Goal: Task Accomplishment & Management: Use online tool/utility

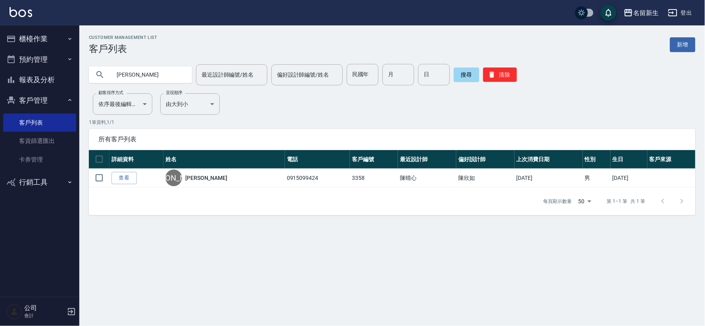
click at [169, 69] on input "[PERSON_NAME]" at bounding box center [148, 74] width 75 height 21
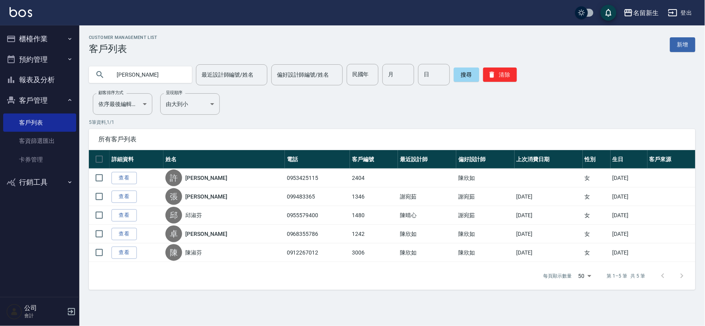
type input "淑"
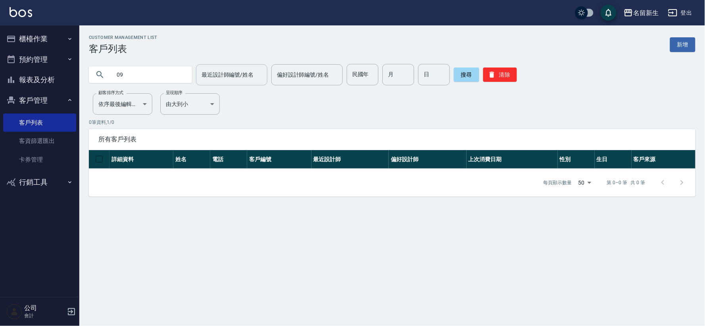
type input "0"
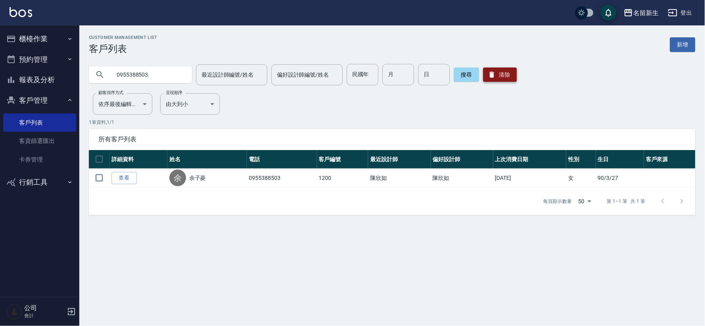
type input "0955388503."
drag, startPoint x: 506, startPoint y: 77, endPoint x: 285, endPoint y: 90, distance: 221.4
click at [505, 77] on button "清除" at bounding box center [500, 74] width 34 height 14
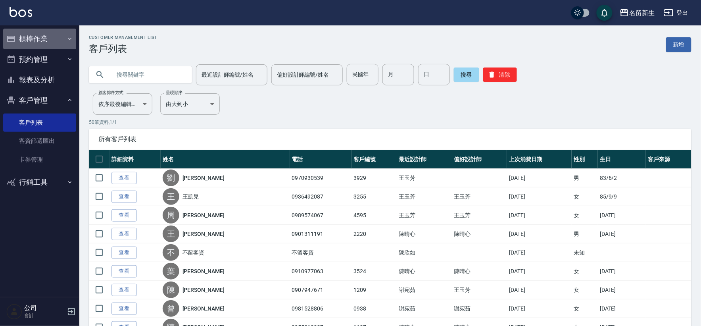
click at [16, 38] on button "櫃檯作業" at bounding box center [39, 39] width 73 height 21
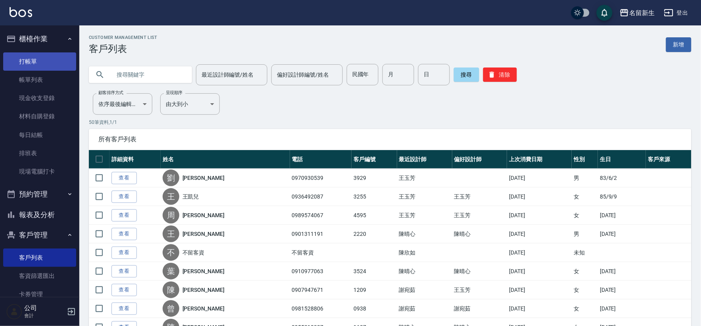
click at [38, 54] on link "打帳單" at bounding box center [39, 61] width 73 height 18
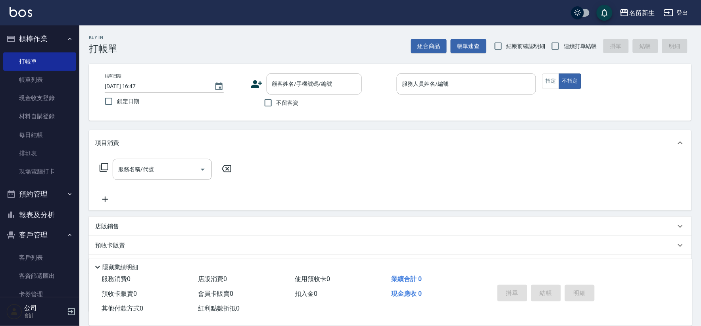
click at [578, 46] on span "連續打單結帳" at bounding box center [580, 46] width 33 height 8
click at [564, 46] on input "連續打單結帳" at bounding box center [555, 46] width 17 height 17
checkbox input "true"
click at [255, 84] on icon at bounding box center [257, 84] width 12 height 12
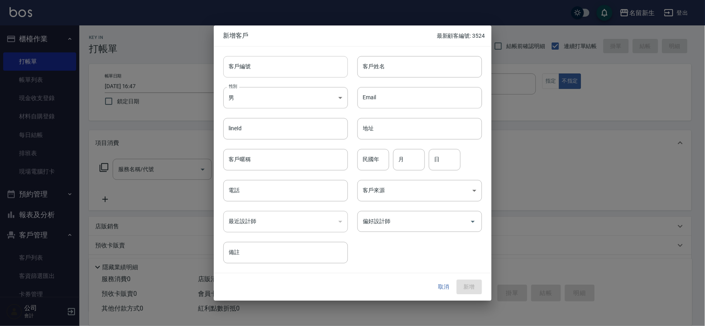
click at [280, 77] on input "客戶編號" at bounding box center [285, 66] width 125 height 21
type input "3529"
type input "[PERSON_NAME]"
type input "77"
type input "05"
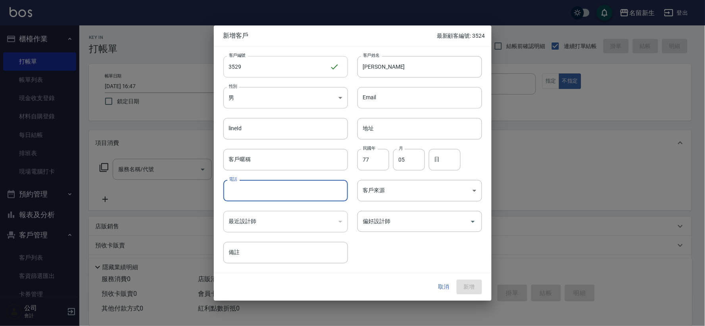
type input "1"
type input "0"
type input "0963665393"
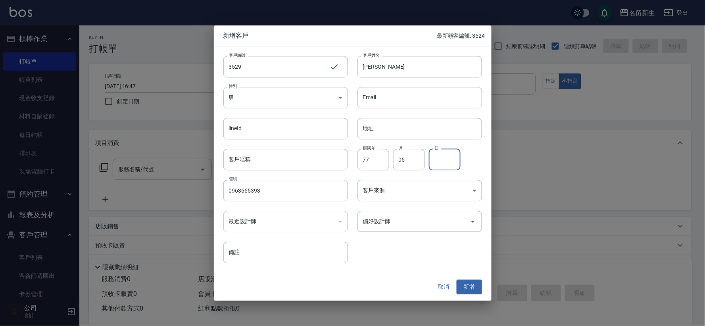
click at [437, 155] on input "日" at bounding box center [445, 159] width 32 height 21
type input "12"
click at [466, 282] on button "新增" at bounding box center [469, 287] width 25 height 15
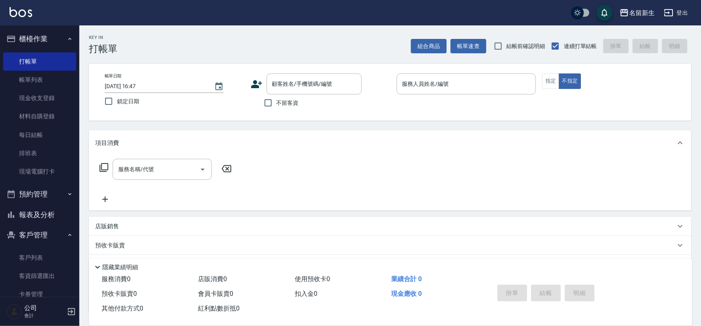
click at [255, 88] on icon at bounding box center [257, 84] width 12 height 12
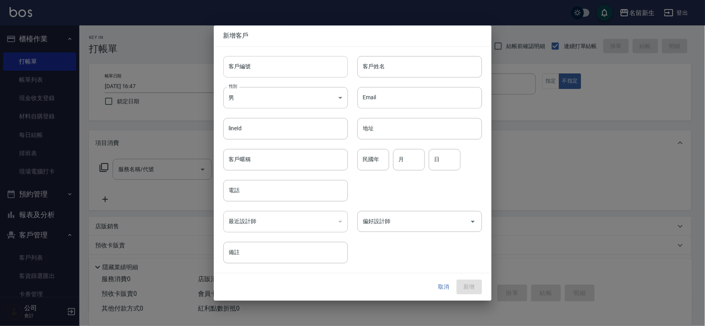
click at [266, 73] on input "客戶編號" at bounding box center [285, 66] width 125 height 21
type input "3530"
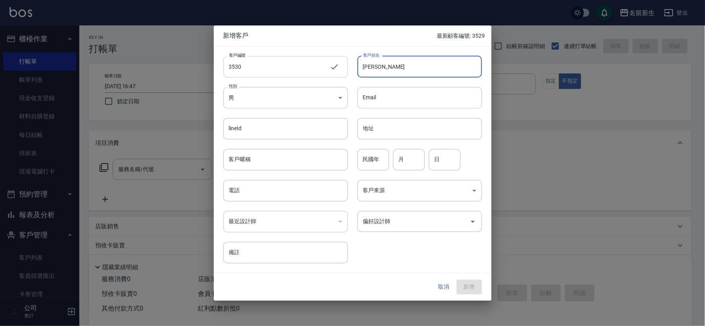
type input "[PERSON_NAME]"
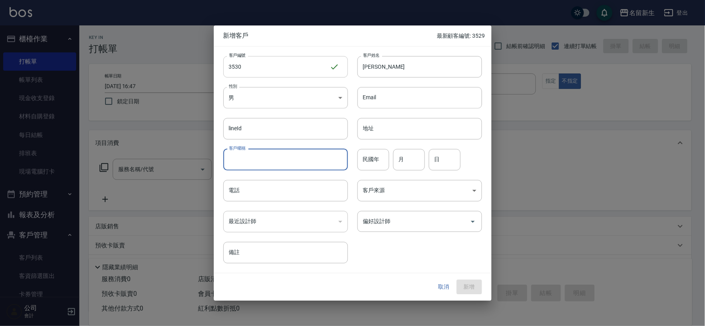
type input "7"
type input "76"
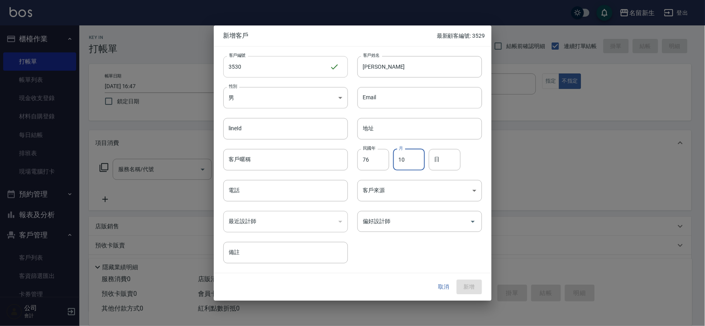
type input "10"
type input "14"
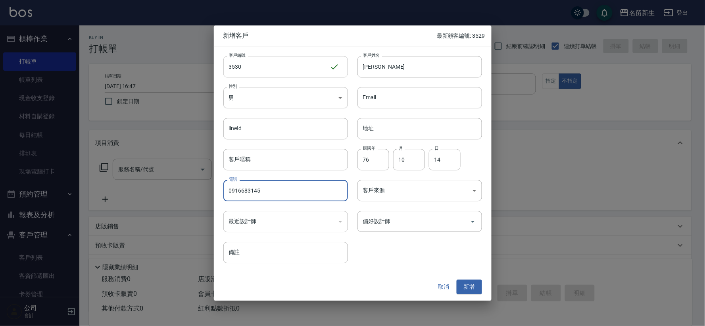
type input "0916683145"
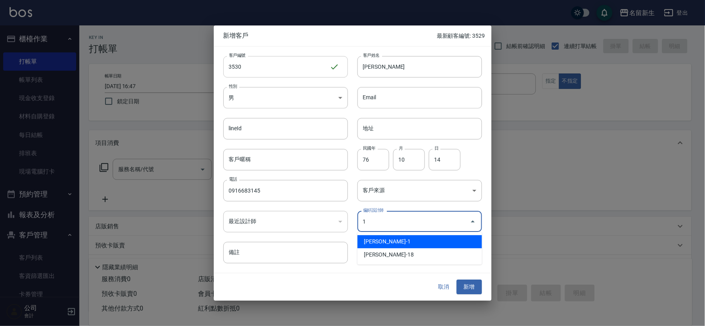
type input "王玉芳"
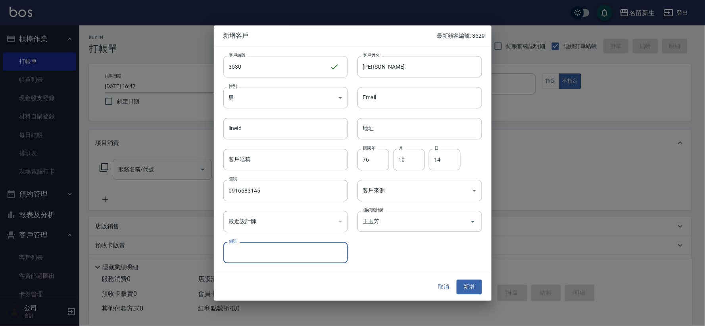
click at [457, 280] on button "新增" at bounding box center [469, 287] width 25 height 15
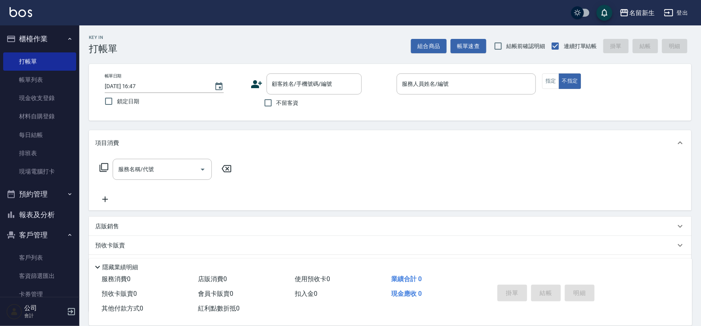
click at [256, 79] on icon at bounding box center [257, 84] width 12 height 12
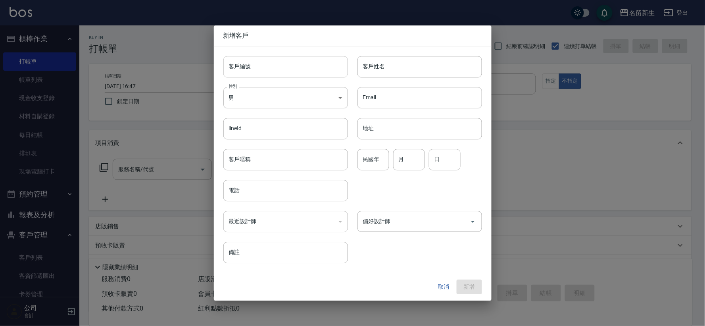
drag, startPoint x: 256, startPoint y: 79, endPoint x: 262, endPoint y: 67, distance: 13.3
click at [262, 67] on input "客戶編號" at bounding box center [285, 66] width 125 height 21
type input "3528"
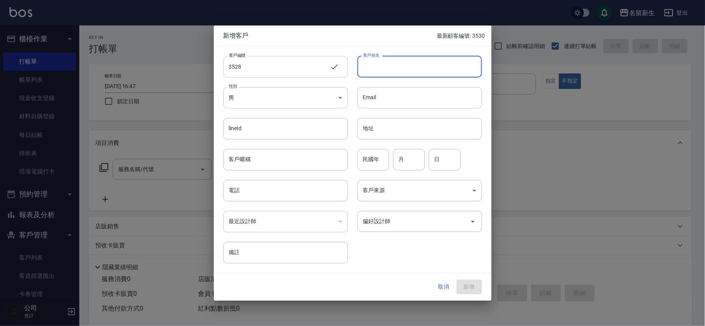
type input "ㄌ"
type input "[PERSON_NAME]?"
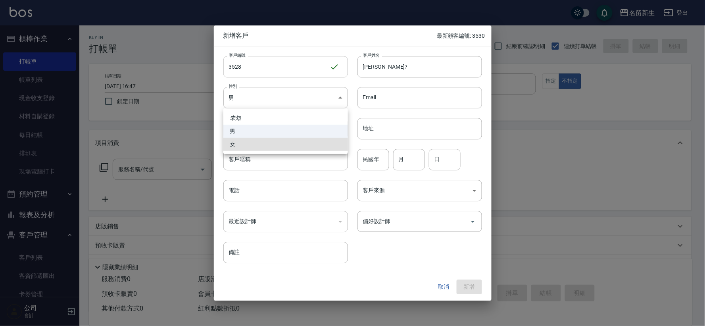
type input "[DEMOGRAPHIC_DATA]"
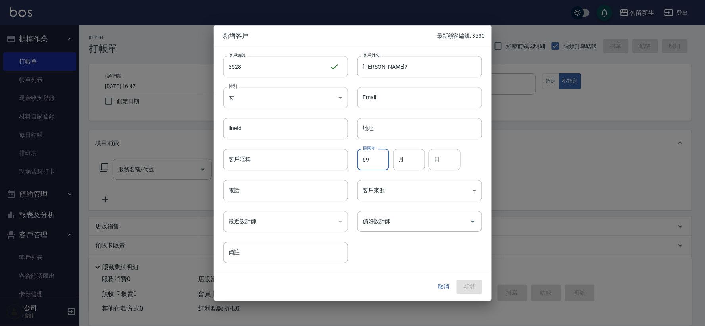
type input "69"
type input "10"
type input "20"
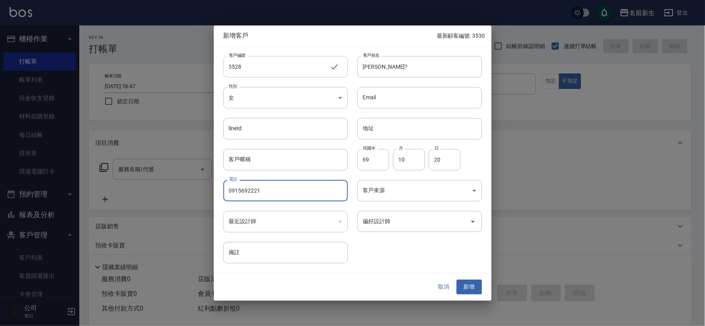
type input "0915692221"
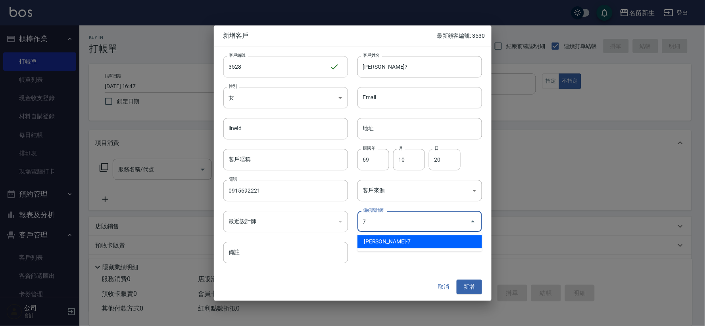
type input "陳晴心"
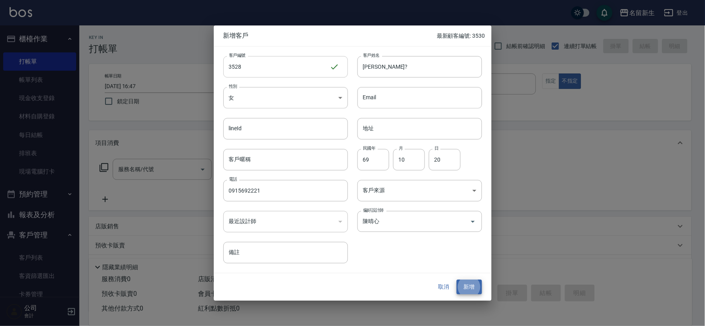
click at [457, 280] on button "新增" at bounding box center [469, 287] width 25 height 15
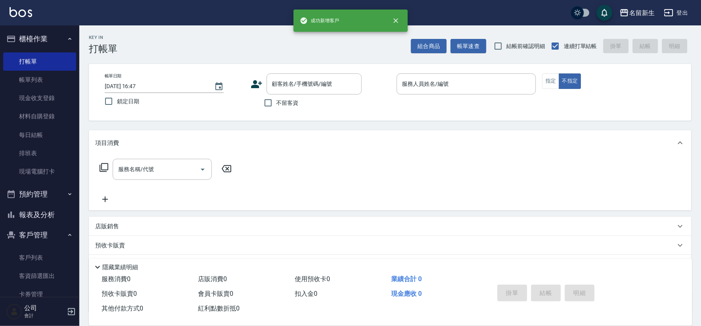
click at [260, 83] on icon at bounding box center [256, 84] width 11 height 8
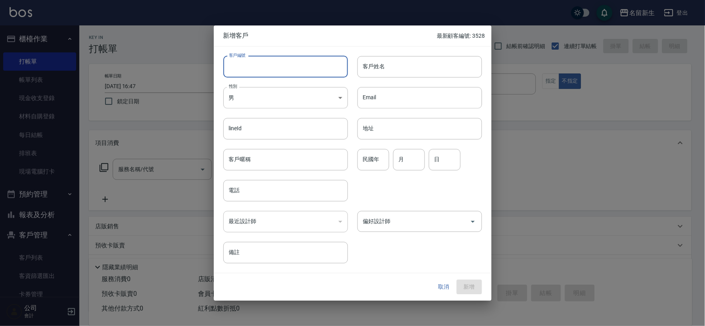
click at [264, 66] on input "客戶編號" at bounding box center [285, 66] width 125 height 21
type input "3525"
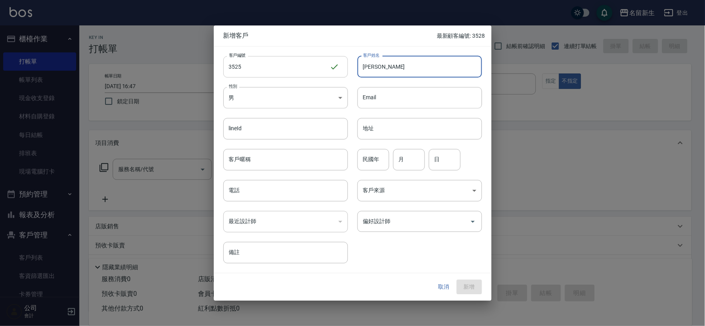
type input "[PERSON_NAME]"
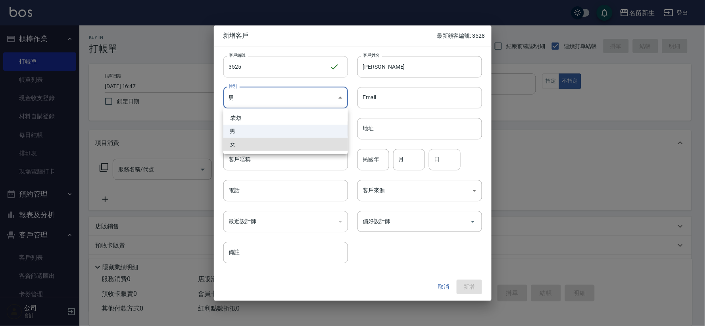
type input "[DEMOGRAPHIC_DATA]"
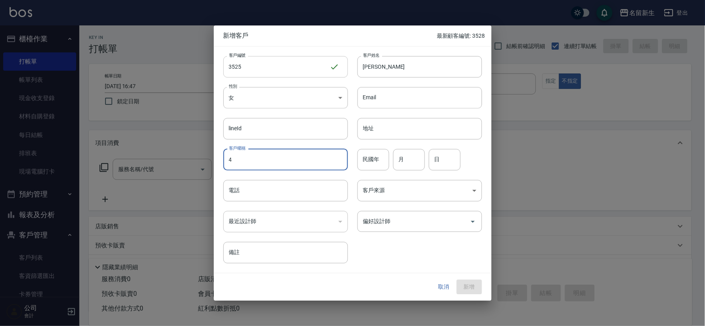
type input "4"
type input "47"
type input "01"
type input "08"
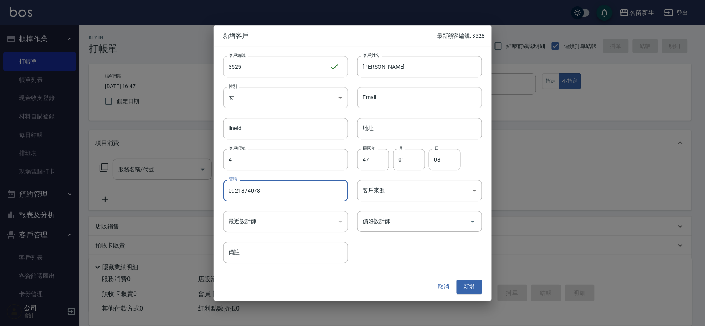
type input "0921874078"
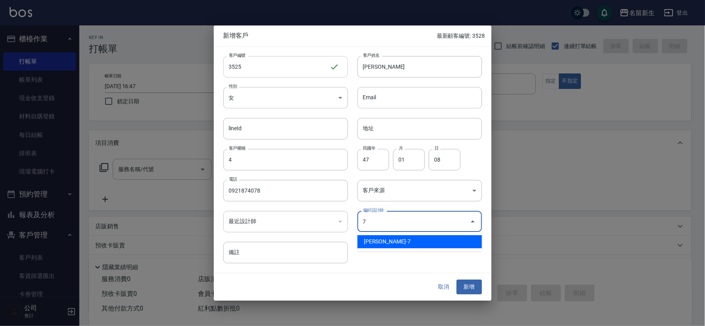
type input "陳晴心"
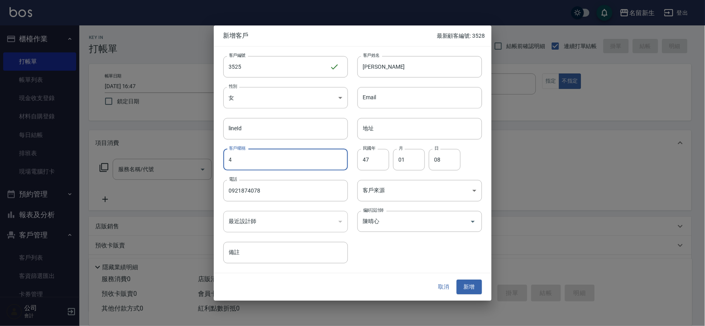
drag, startPoint x: 251, startPoint y: 162, endPoint x: 137, endPoint y: 148, distance: 114.7
click at [152, 146] on div "新增客戶 最新顧客編號: 3528 客戶編號 3525 ​ 客戶編號 客戶姓名 [PERSON_NAME] 客戶姓名 性別 女 [DEMOGRAPHIC_DA…" at bounding box center [352, 163] width 705 height 326
click at [480, 284] on button "新增" at bounding box center [469, 287] width 25 height 15
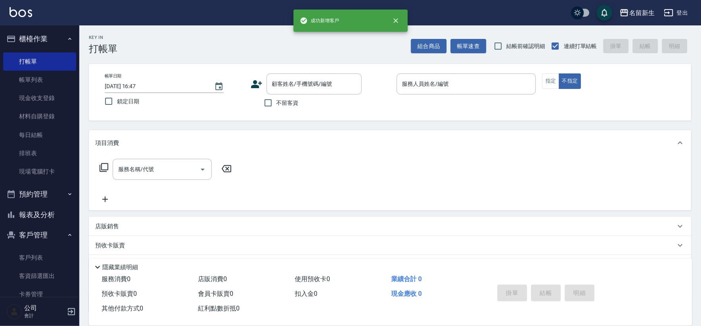
click at [254, 87] on icon at bounding box center [256, 84] width 11 height 8
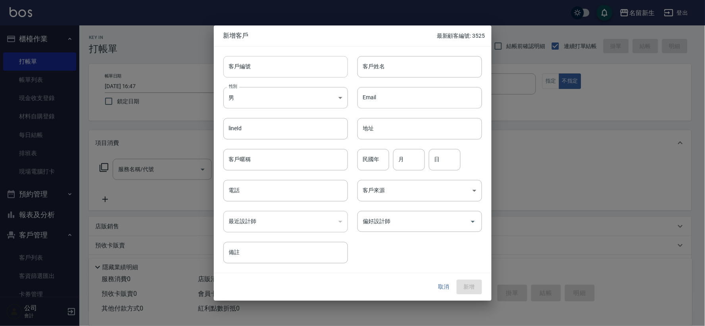
click at [263, 67] on input "客戶編號" at bounding box center [285, 66] width 125 height 21
type input "3526"
type input "[PERSON_NAME]"
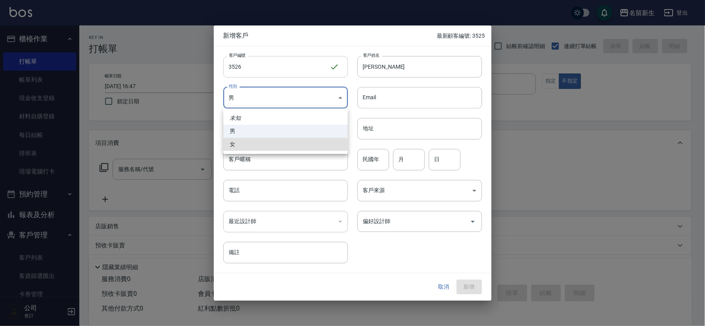
type input "[DEMOGRAPHIC_DATA]"
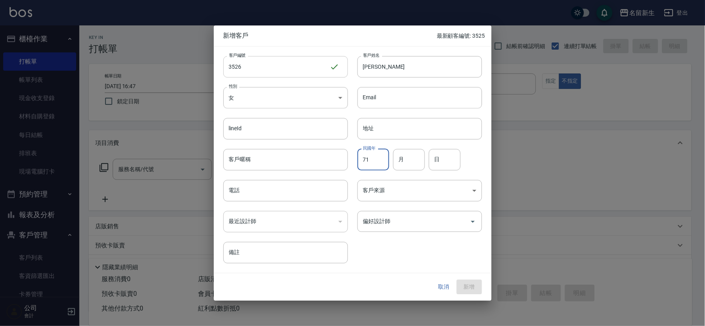
type input "71"
type input "01"
type input "18"
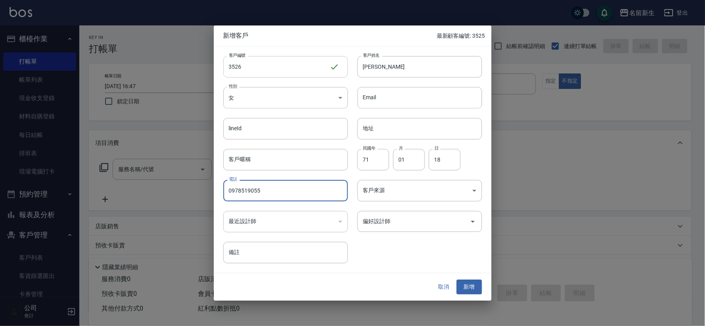
type input "0978519055"
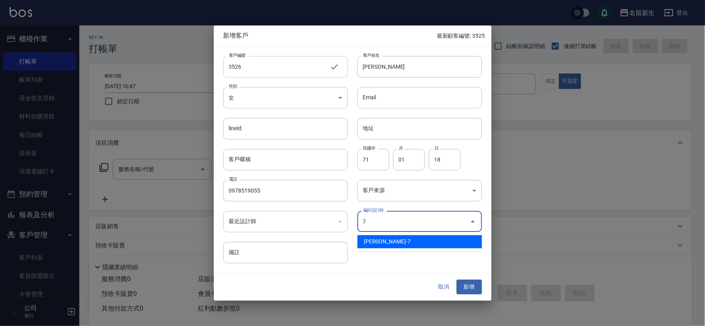
type input "陳晴心"
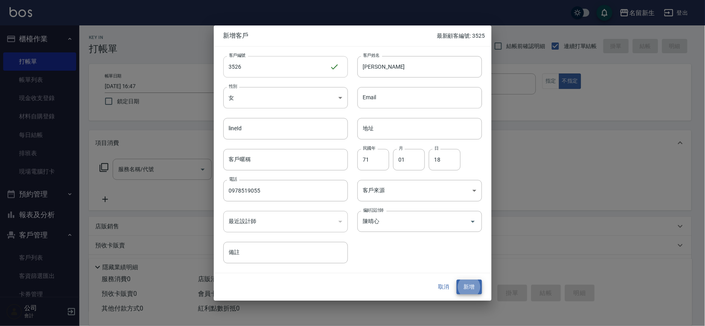
click at [457, 280] on button "新增" at bounding box center [469, 287] width 25 height 15
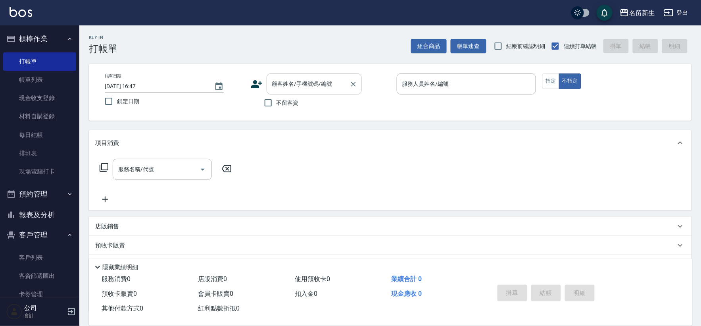
click at [278, 86] on input "顧客姓名/手機號碼/編號" at bounding box center [308, 84] width 76 height 14
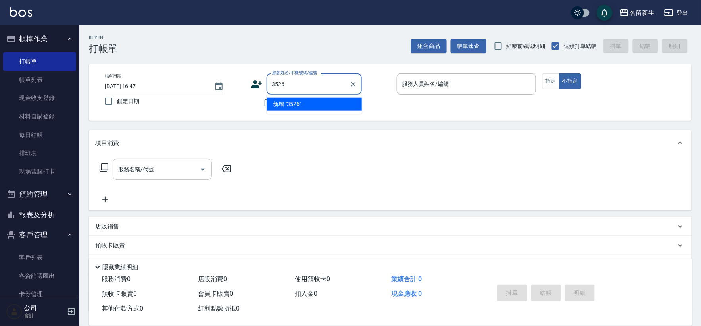
type input "3526"
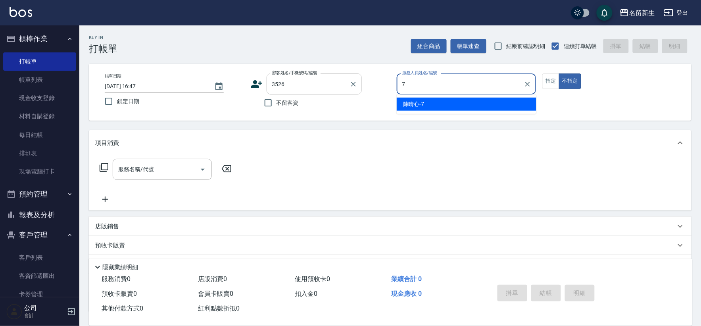
type input "[PERSON_NAME]-7"
type button "false"
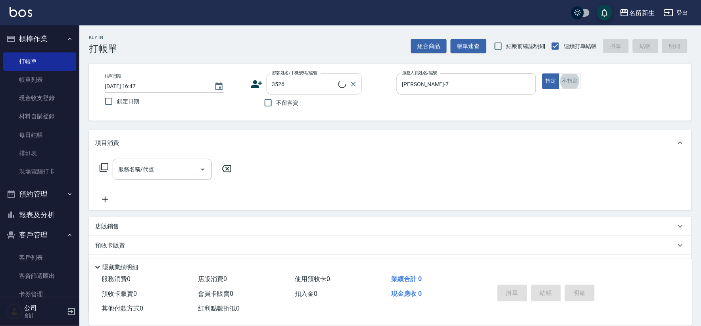
type input "[PERSON_NAME]/0978519055/3526"
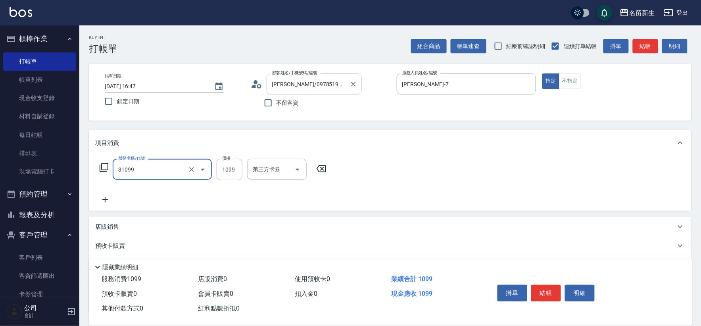
type input "公司活動/早鳥(31099)"
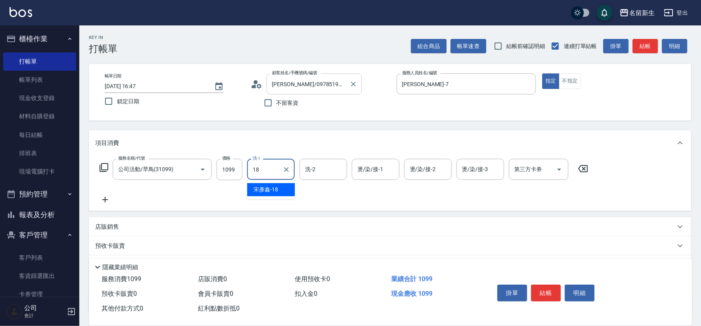
type input "[PERSON_NAME]-18"
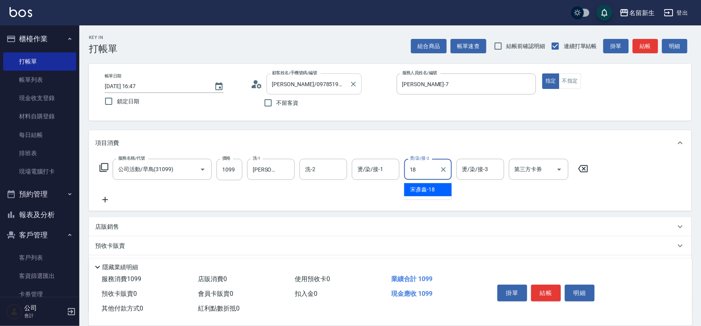
type input "[PERSON_NAME]-18"
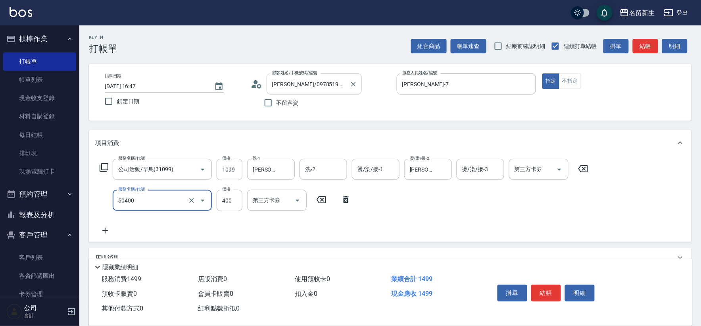
type input "原價1~400護髮(50400)"
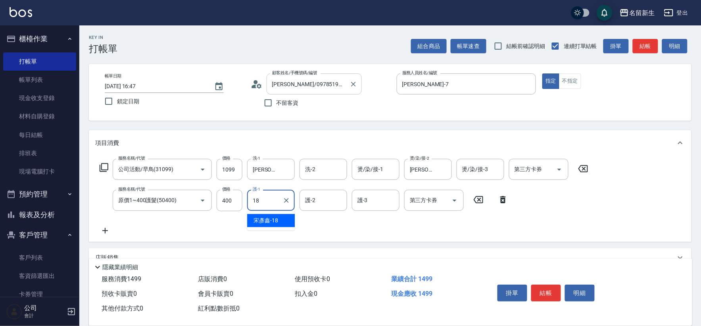
type input "[PERSON_NAME]-18"
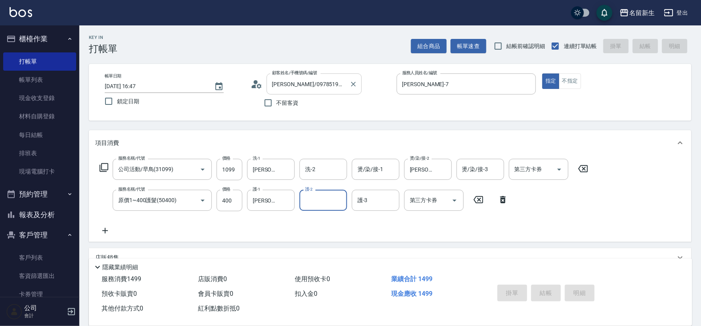
type input "[DATE] 16:50"
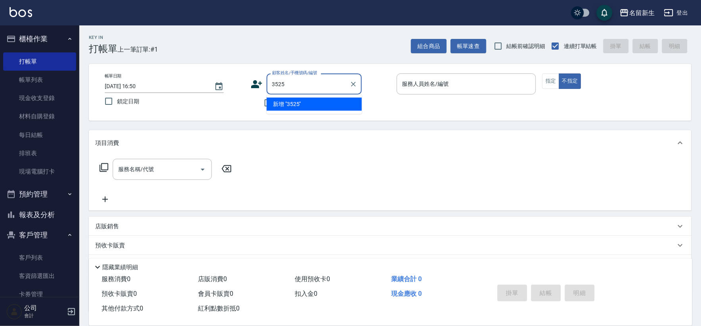
type input "3525"
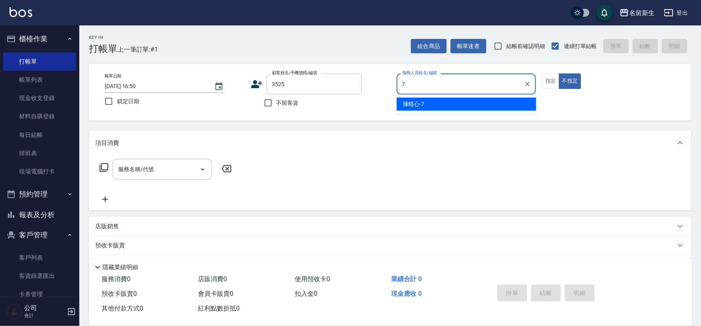
type input "[PERSON_NAME]-7"
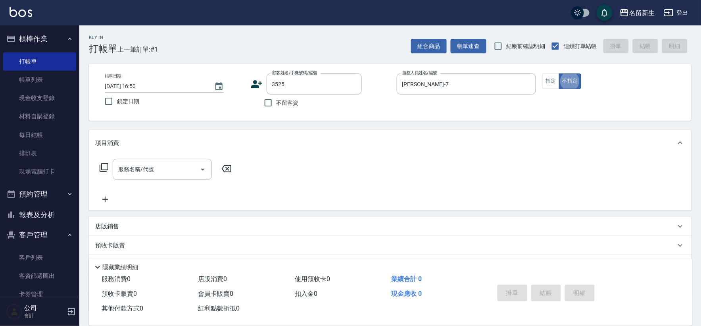
type input "[PERSON_NAME]/0921874078/3525"
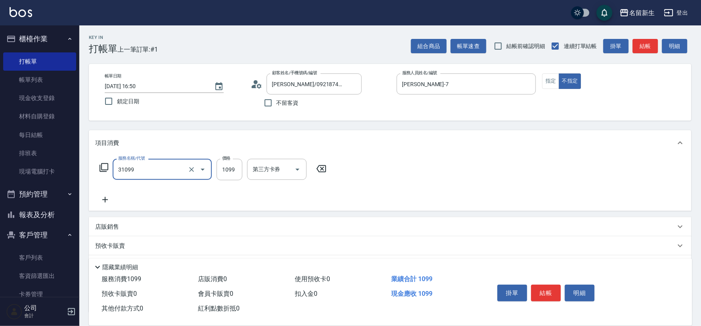
type input "公司活動/早鳥(31099)"
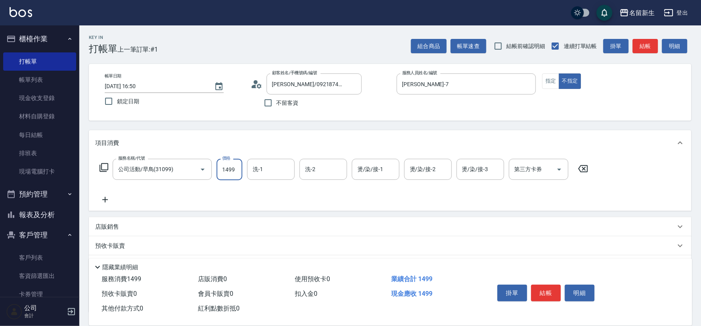
type input "1499"
type input "[PERSON_NAME]-18"
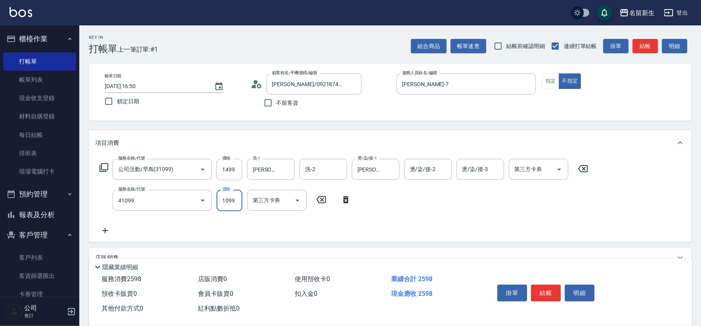
type input "公司活動/早鳥(41099)"
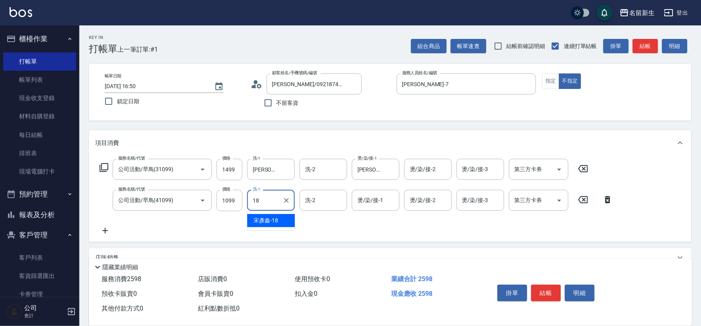
type input "[PERSON_NAME]-18"
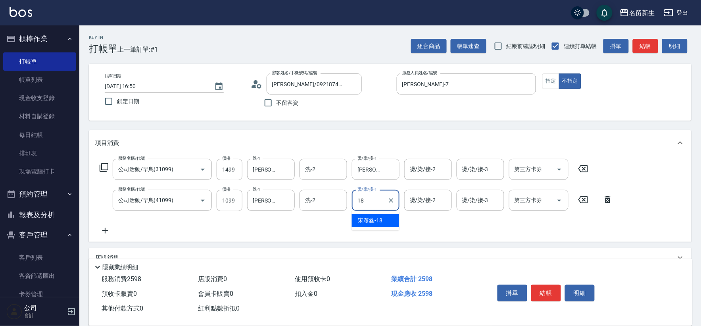
type input "[PERSON_NAME]-18"
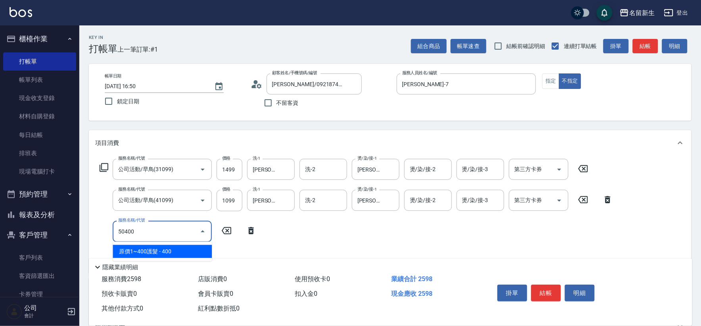
type input "原價1~400護髮(50400)"
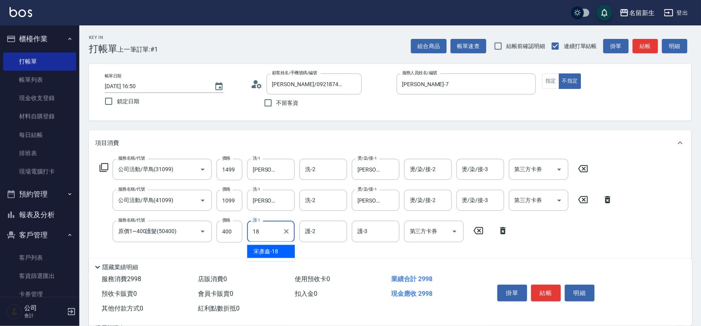
type input "[PERSON_NAME]-18"
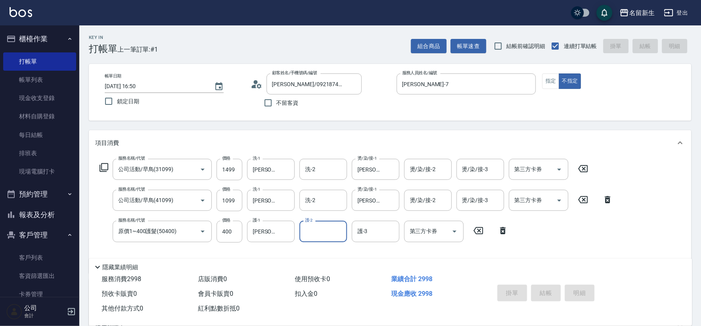
type input "[DATE] 16:51"
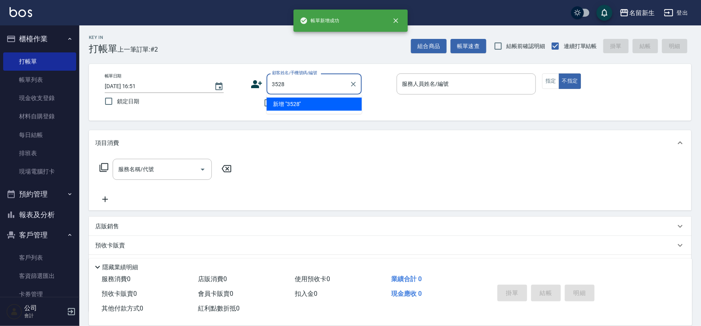
type input "3528"
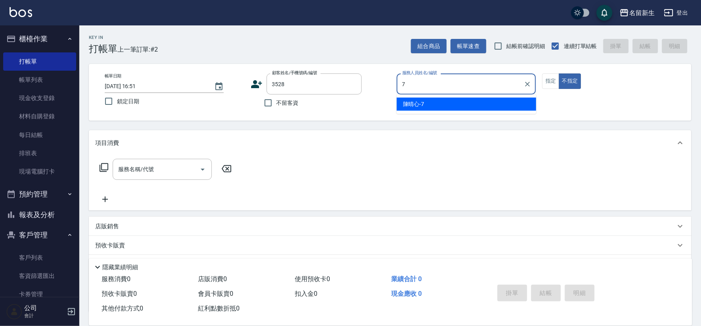
type input "[PERSON_NAME]-7"
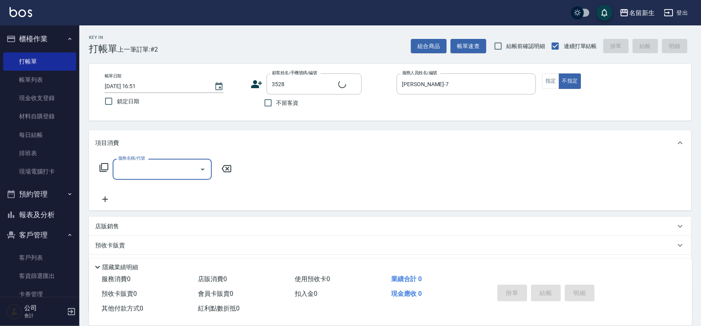
type input "2"
type input "[PERSON_NAME]?/0915692221/3528"
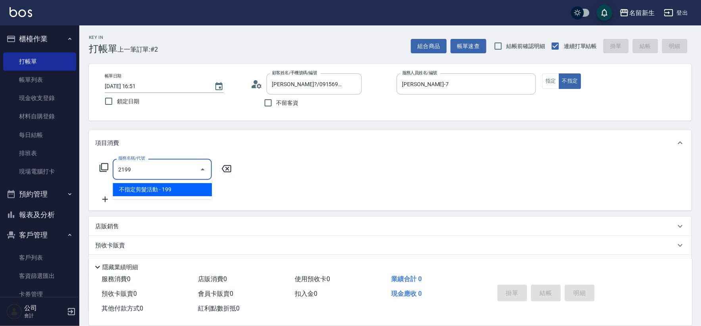
type input "不指定剪髮活動(2199)"
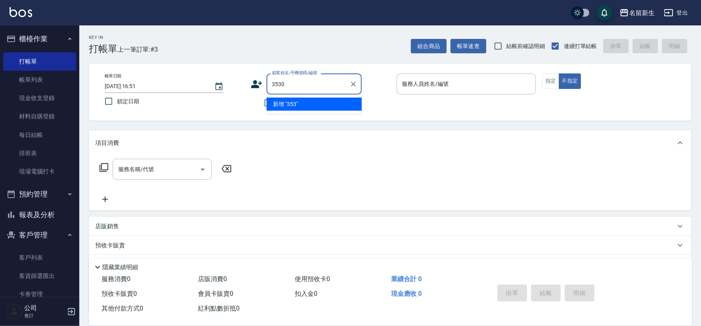
type input "3530"
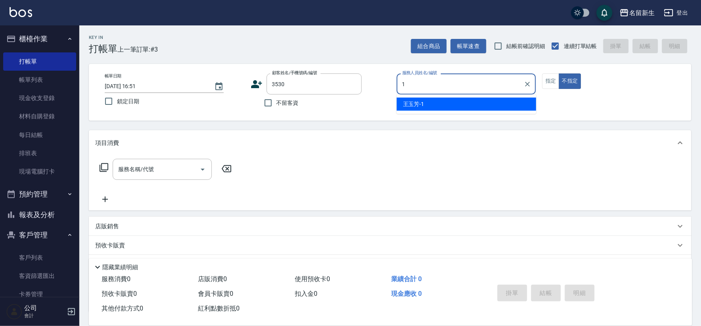
type input "[PERSON_NAME]-1"
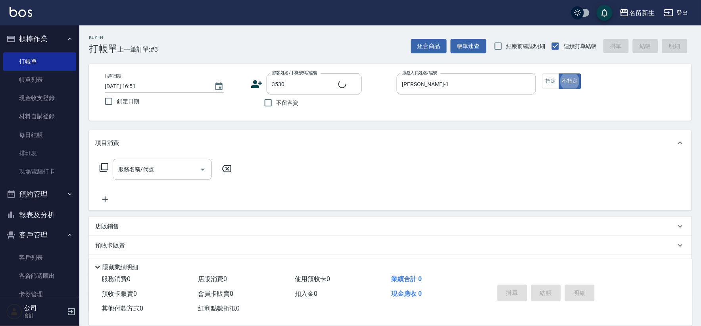
type input "2"
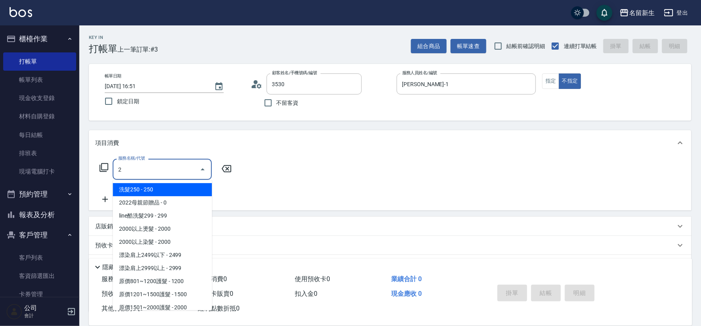
type input "[PERSON_NAME]/0916683145/3530"
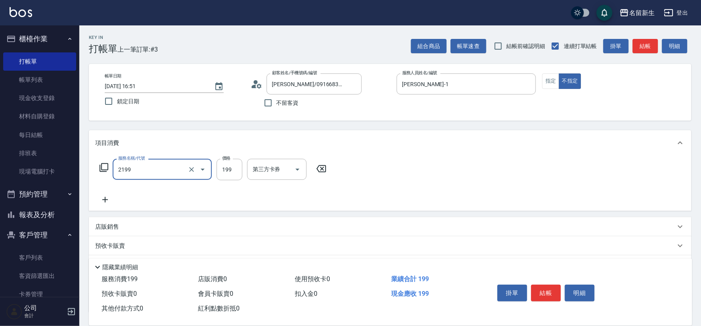
type input "不指定剪髮活動(2199)"
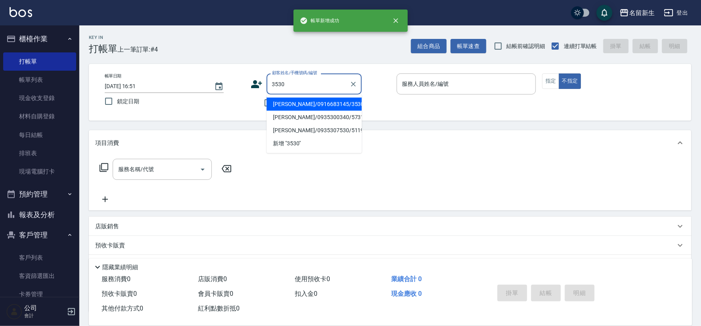
type input "[PERSON_NAME]/0916683145/3530"
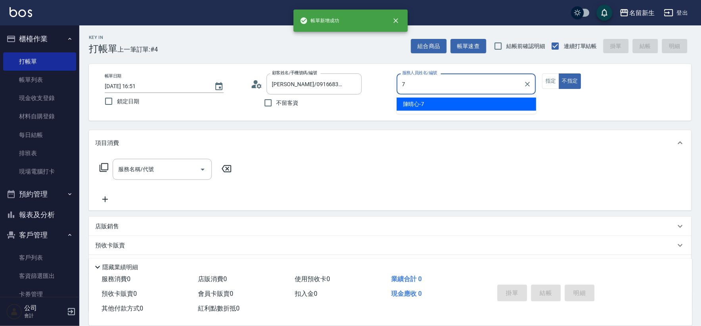
type input "[PERSON_NAME]-7"
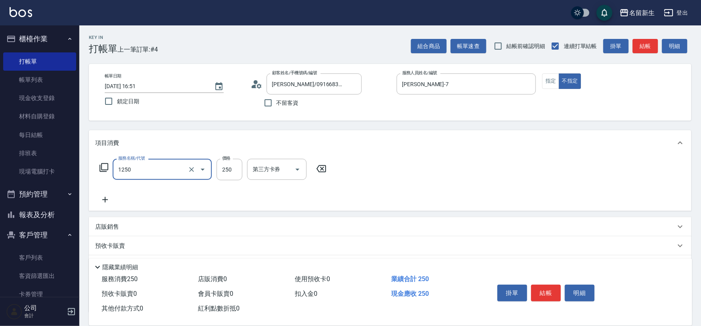
type input "洗髮250(1250)"
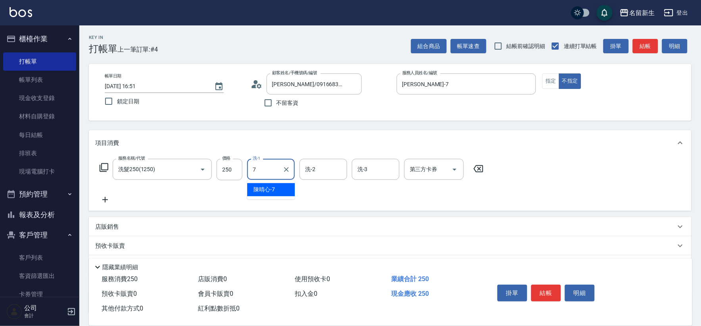
type input "[PERSON_NAME]-7"
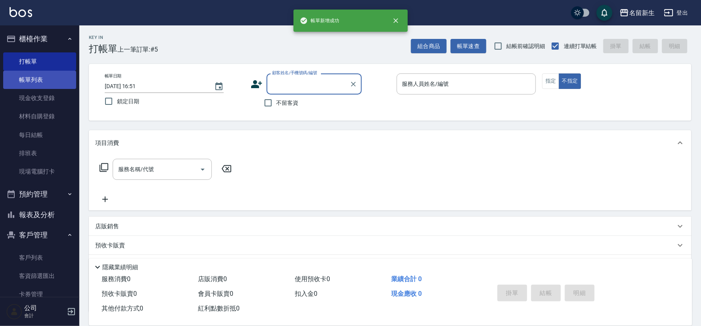
click at [54, 83] on link "帳單列表" at bounding box center [39, 80] width 73 height 18
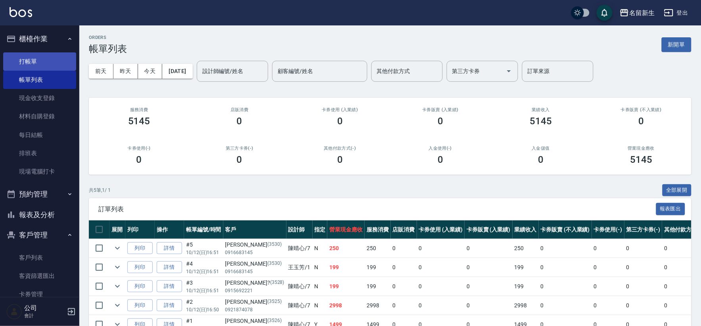
click at [30, 65] on link "打帳單" at bounding box center [39, 61] width 73 height 18
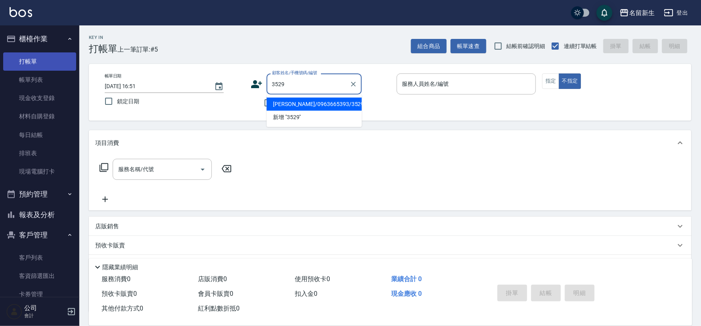
type input "[PERSON_NAME]/0963665393/3529"
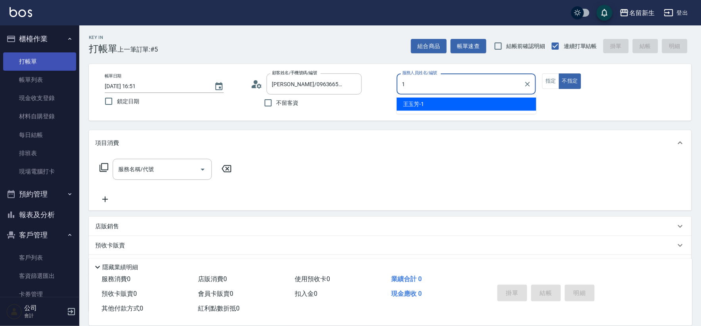
type input "1"
type button "false"
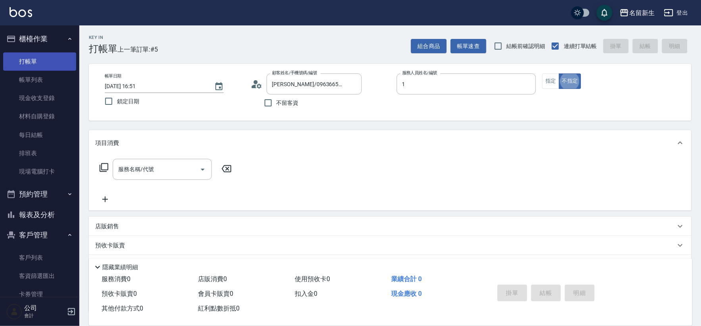
type input "[PERSON_NAME]-1"
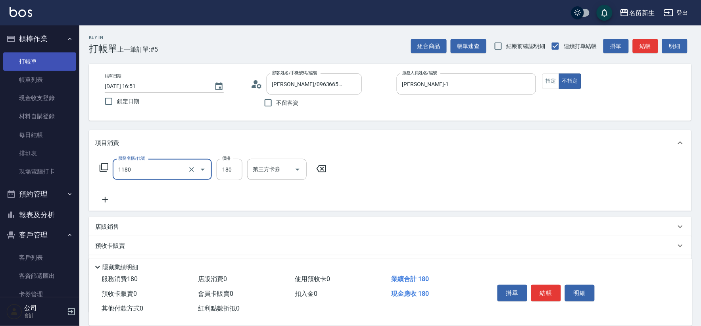
type input "洗髮(不指定活動)(1180)"
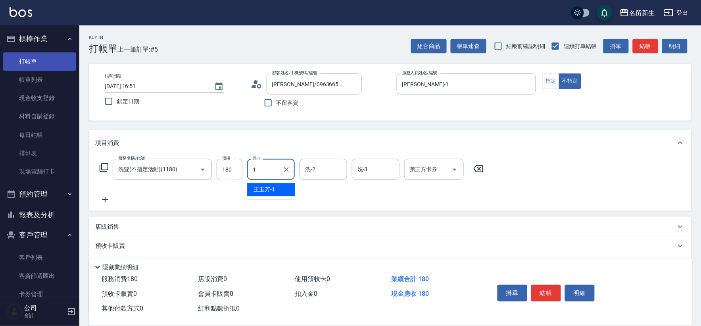
type input "[PERSON_NAME]-1"
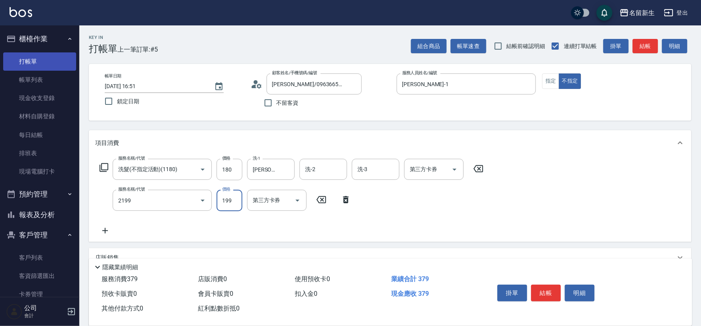
type input "不指定剪髮活動(2199)"
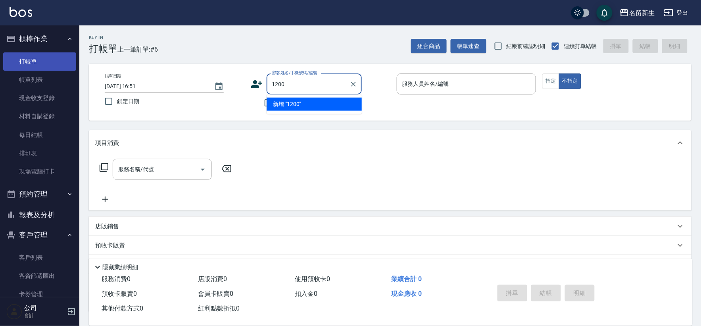
type input "1200"
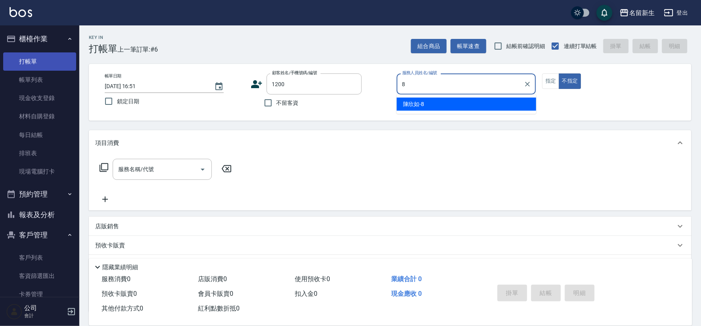
type input "[PERSON_NAME]-8"
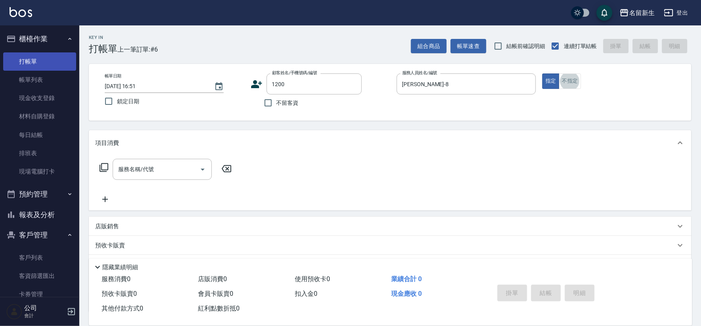
type input "3"
type input "余子菱/0955388503/1200"
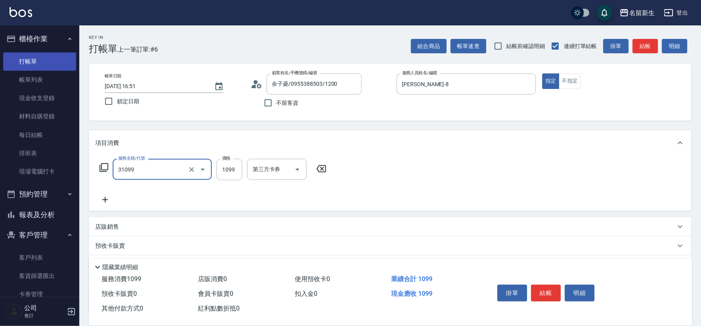
type input "公司活動/早鳥(31099)"
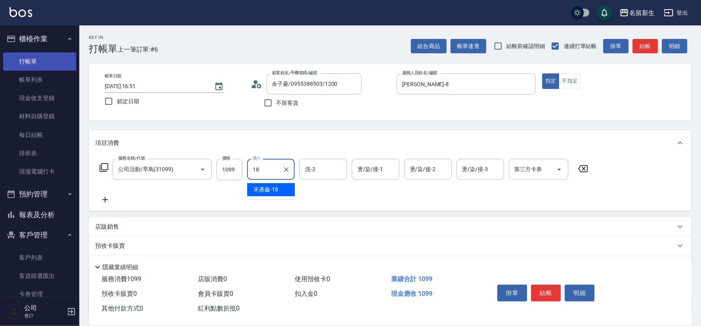
type input "[PERSON_NAME]-18"
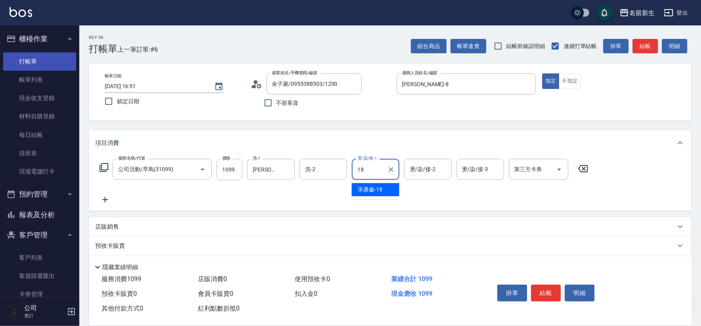
type input "[PERSON_NAME]-18"
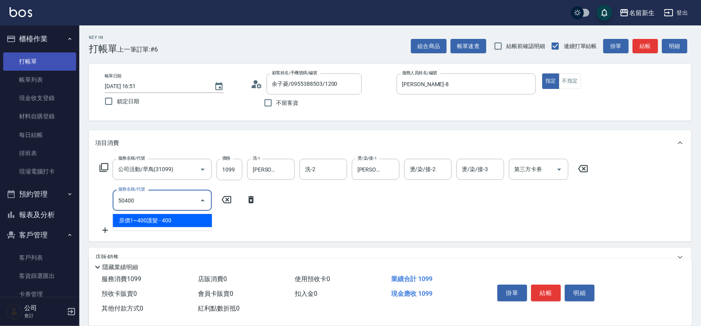
type input "原價1~400護髮(50400)"
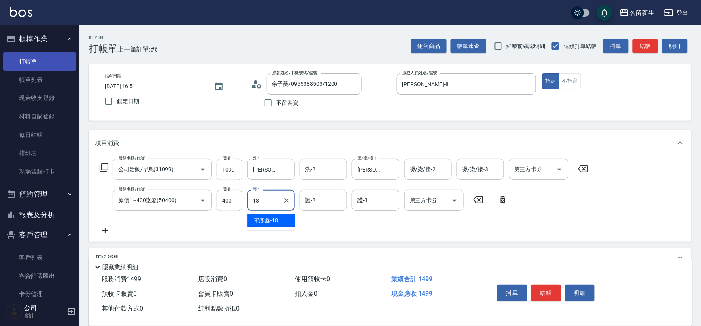
type input "[PERSON_NAME]-18"
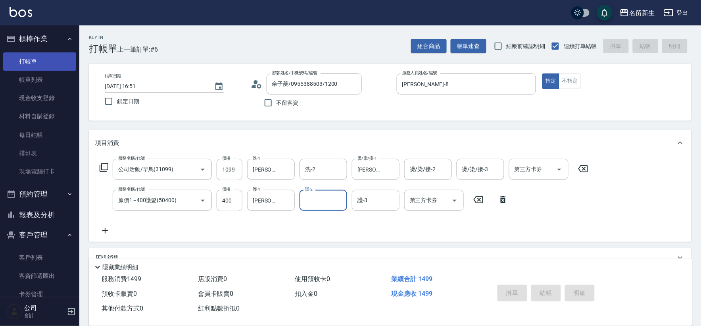
type input "[DATE] 16:52"
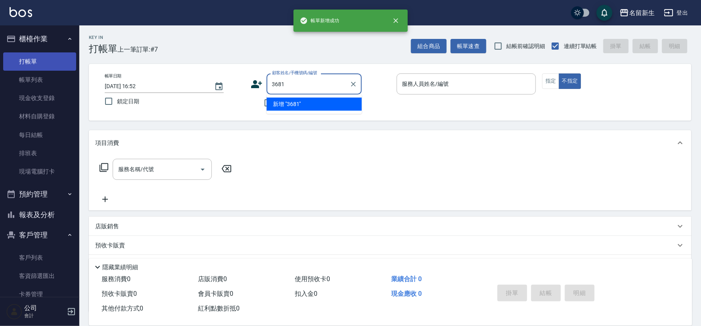
type input "3681"
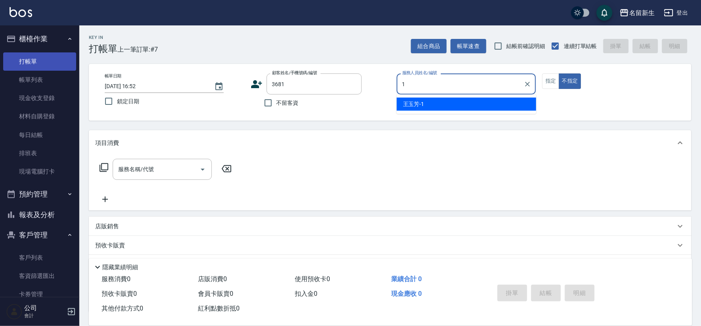
type input "[PERSON_NAME]-1"
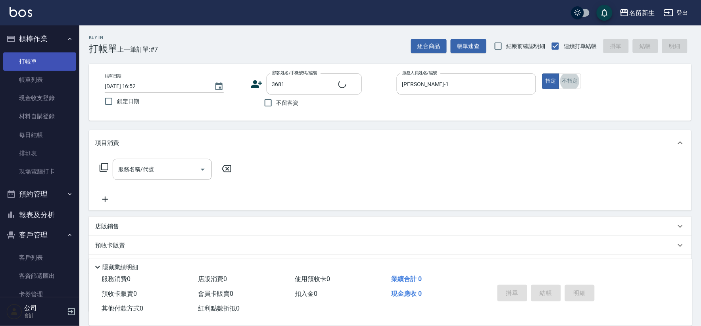
type input "[PERSON_NAME]/0912254163/3681"
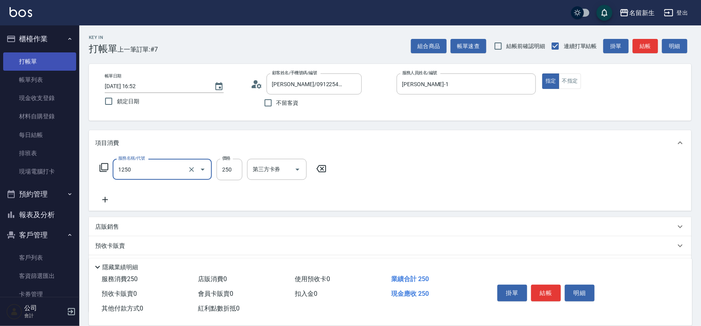
type input "洗髮250(1250)"
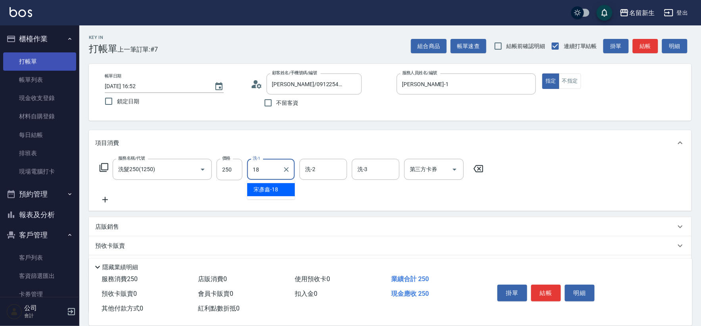
type input "[PERSON_NAME]-18"
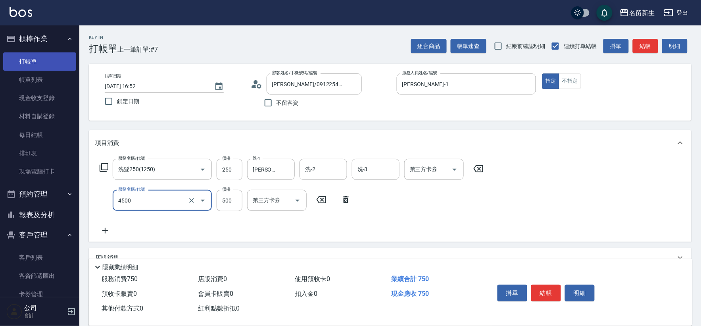
type input "補染(4500)"
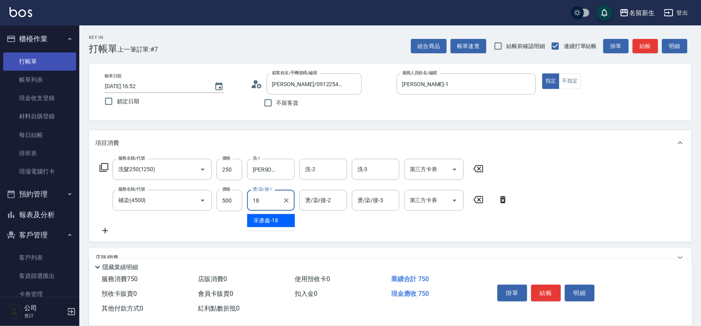
type input "[PERSON_NAME]-18"
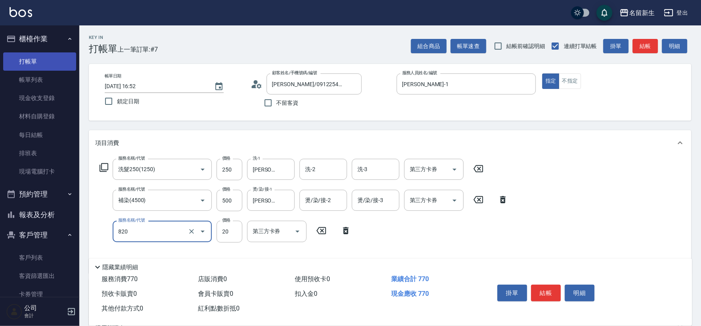
type input "潤絲(820)"
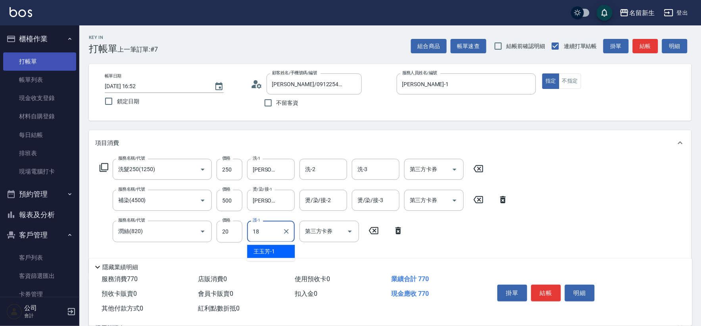
type input "[PERSON_NAME]-18"
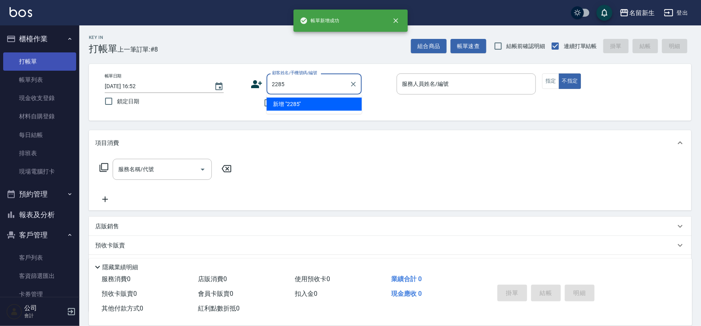
type input "2285"
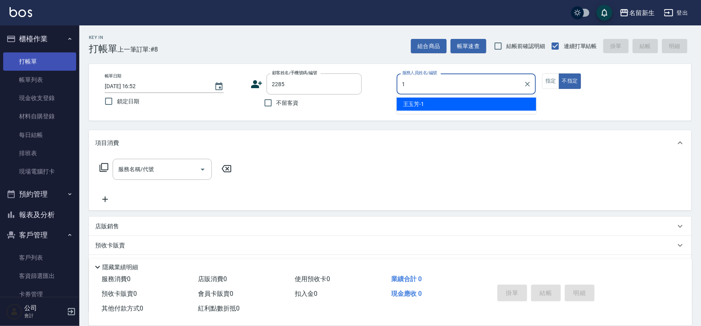
type input "[PERSON_NAME]-1"
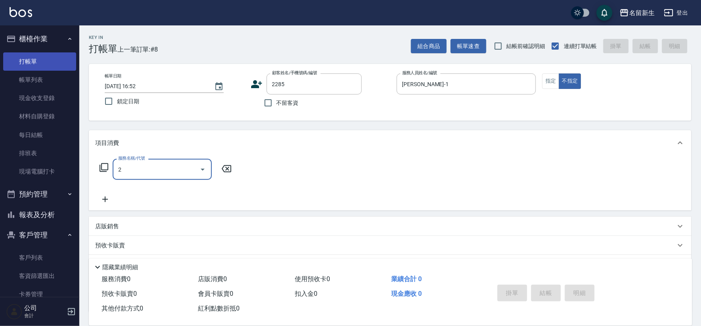
type input "21"
type input "[PERSON_NAME]/0903017667/2285"
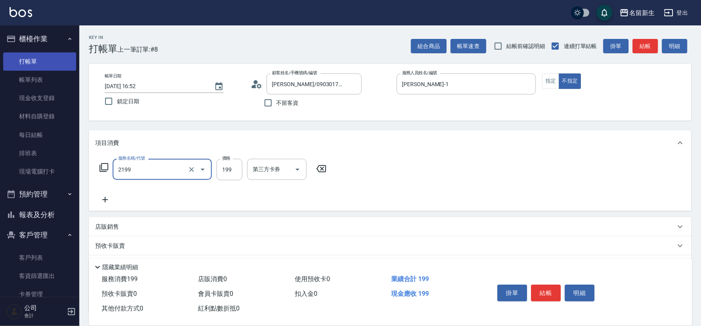
type input "不指定剪髮活動(2199)"
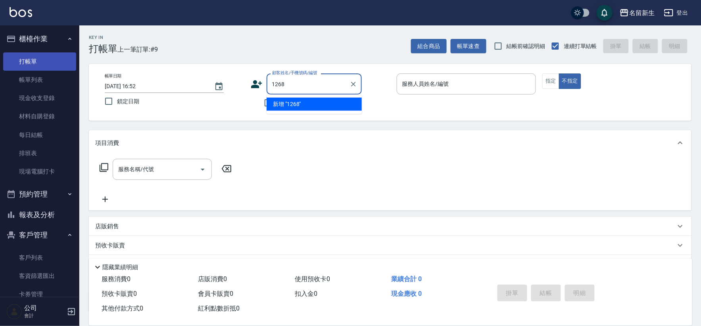
type input "1268"
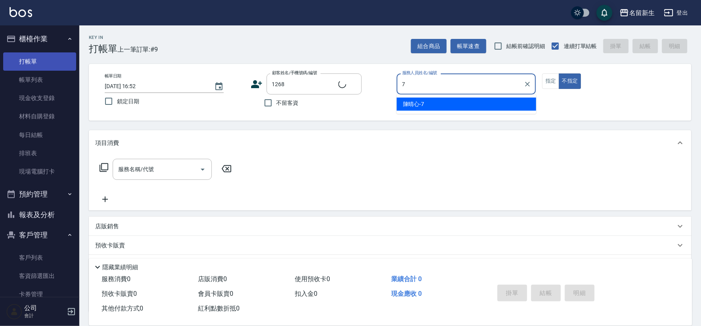
type input "[PERSON_NAME]-7"
type input "[PERSON_NAME]/0930901561/1268"
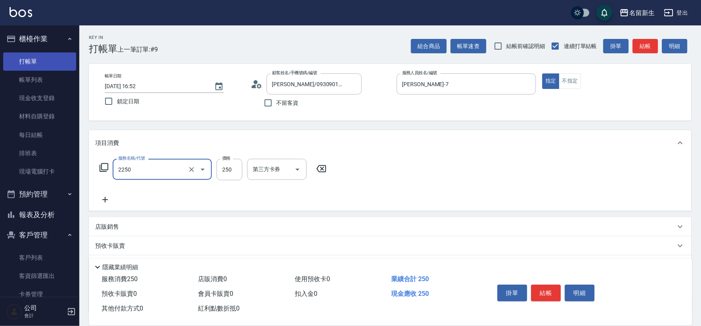
type input "剪髮(2250)"
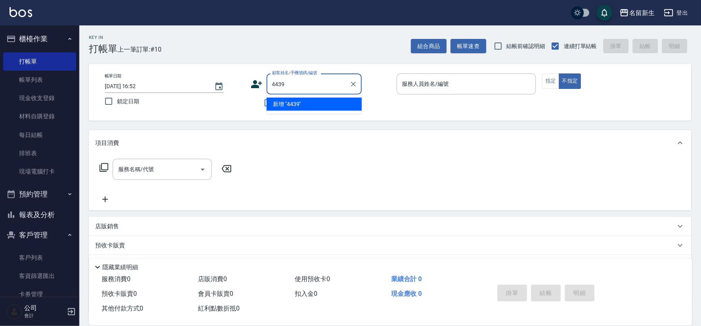
type input "4439"
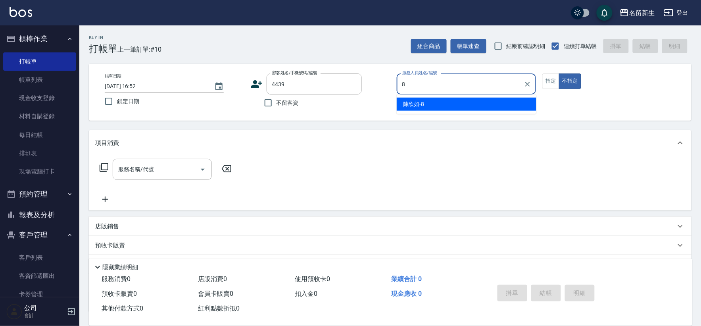
type input "[PERSON_NAME]-8"
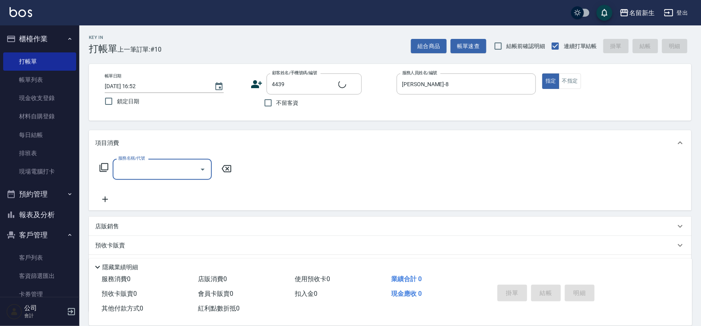
type input "2"
type input "[PERSON_NAME]/0917038039/4439"
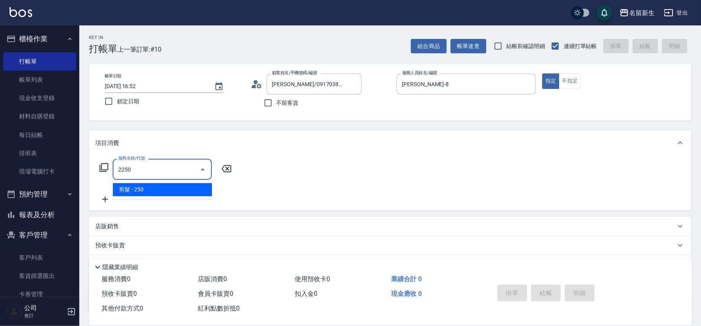
type input "剪髮(2250)"
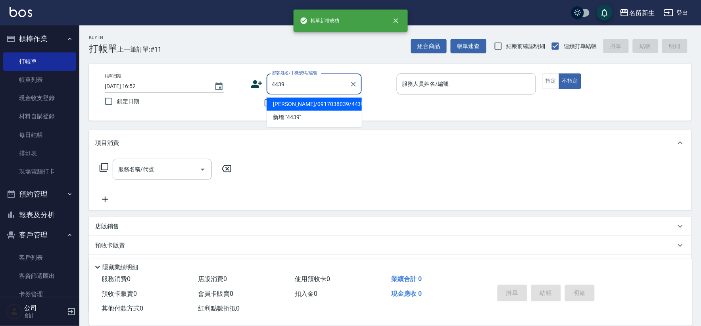
type input "[PERSON_NAME]/0917038039/4439"
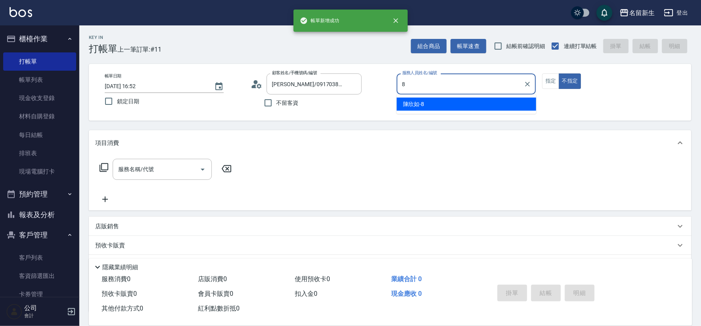
type input "[PERSON_NAME]-8"
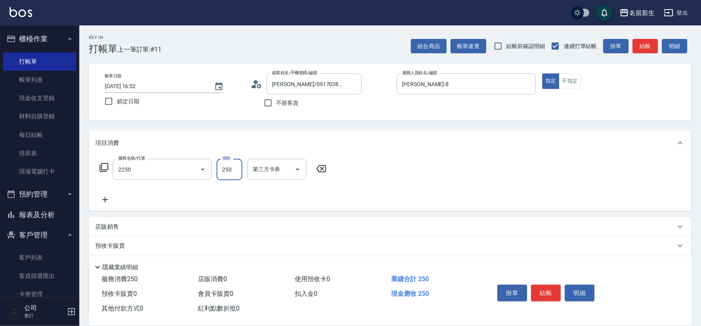
type input "剪髮(2250)"
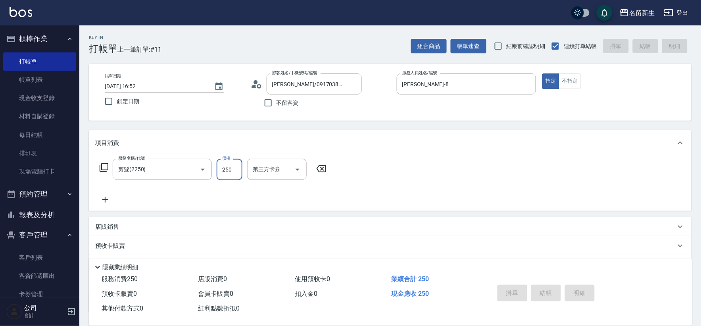
type input "[DATE] 16:53"
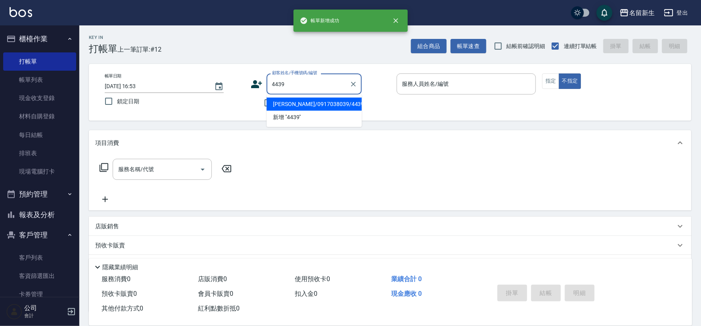
type input "[PERSON_NAME]/0917038039/4439"
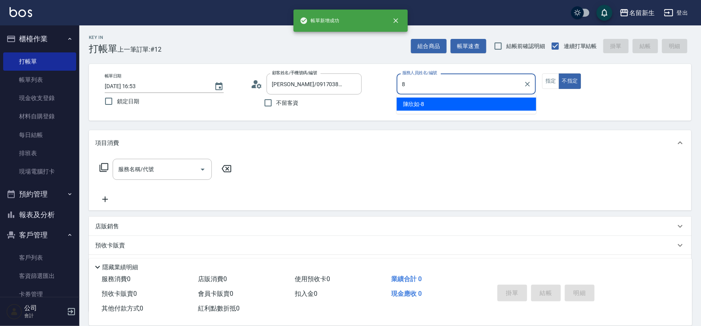
type input "[PERSON_NAME]-8"
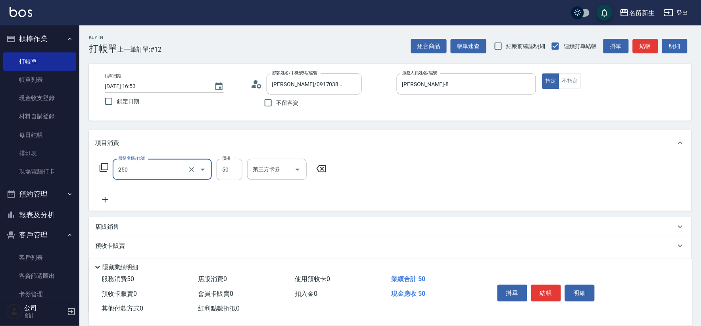
type input "剪瀏海(250)"
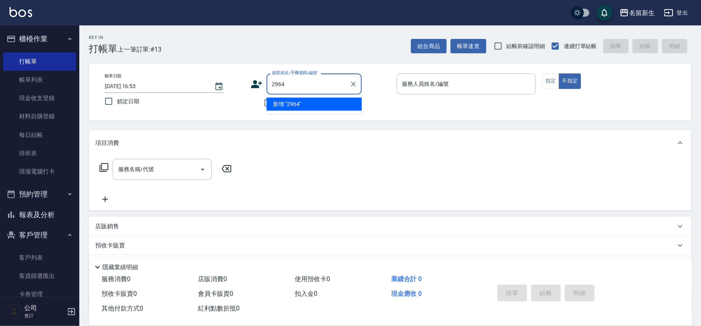
type input "2964"
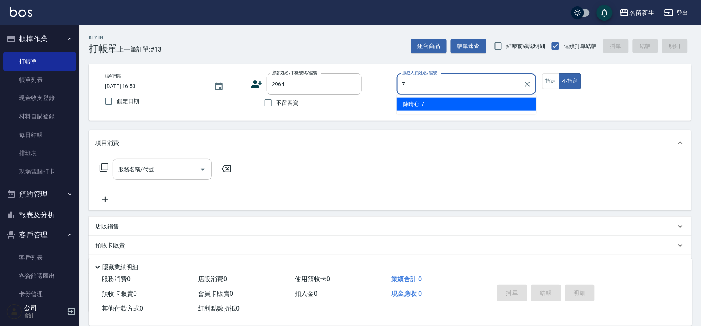
type input "[PERSON_NAME]-7"
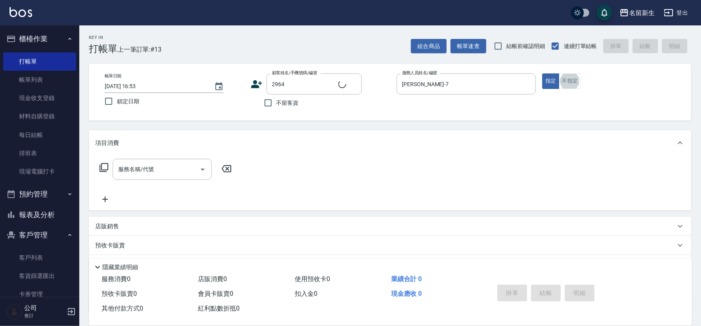
type input "[PERSON_NAME]/0912006377/2964"
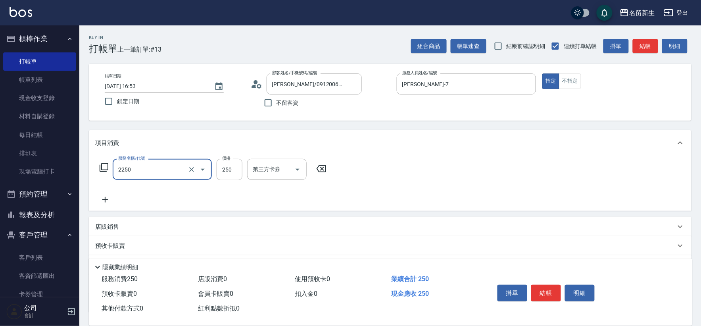
type input "剪髮(2250)"
type input "300"
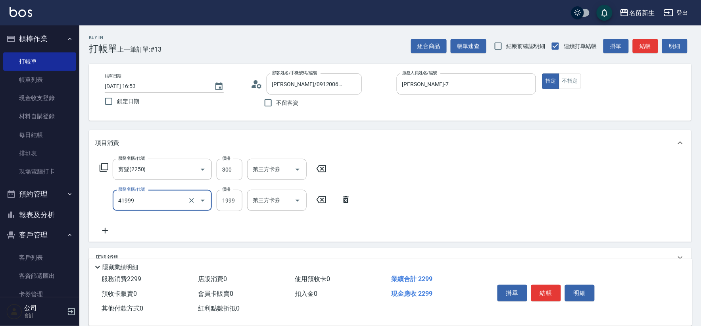
type input "1999以下染髮(41999)"
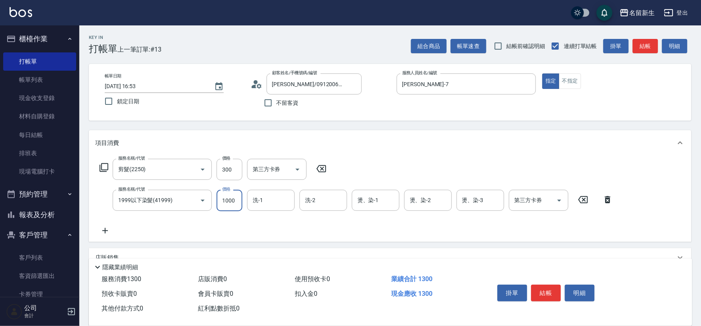
type input "1000"
type input "[PERSON_NAME]-18"
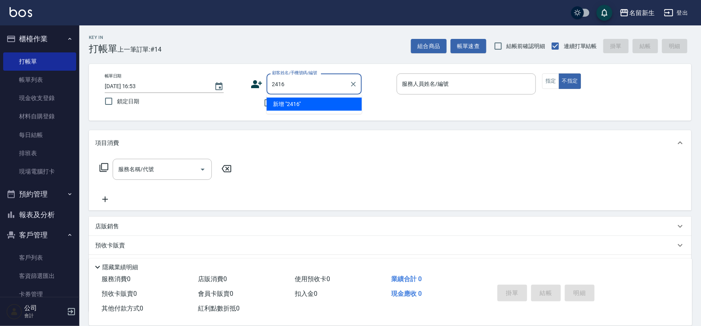
type input "2416"
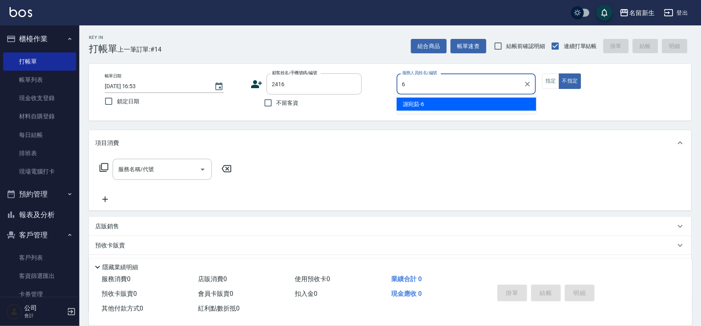
type input "[PERSON_NAME]-6"
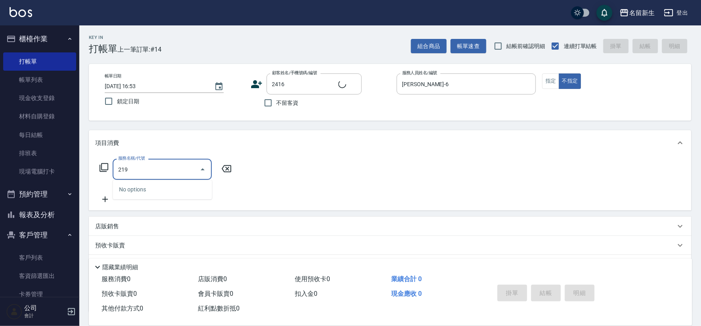
type input "2199"
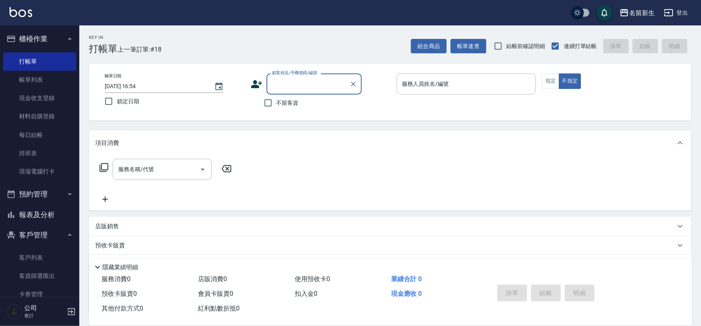
click at [255, 82] on icon at bounding box center [257, 84] width 12 height 12
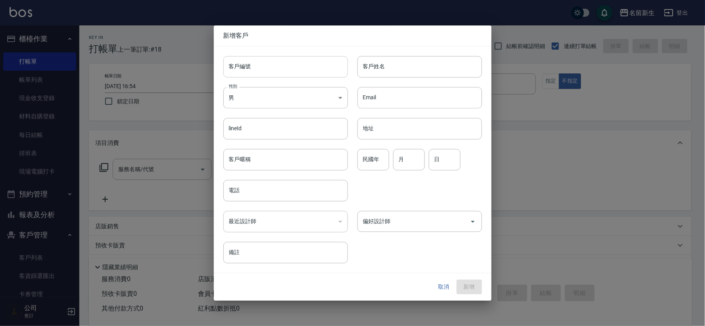
drag, startPoint x: 255, startPoint y: 82, endPoint x: 269, endPoint y: 64, distance: 22.5
click at [269, 64] on input "客戶編號" at bounding box center [285, 66] width 125 height 21
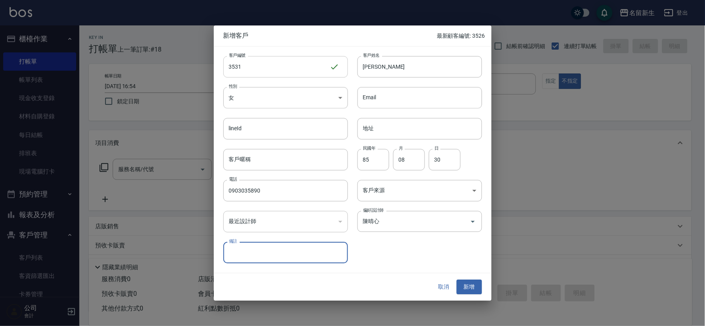
click at [457, 280] on button "新增" at bounding box center [469, 287] width 25 height 15
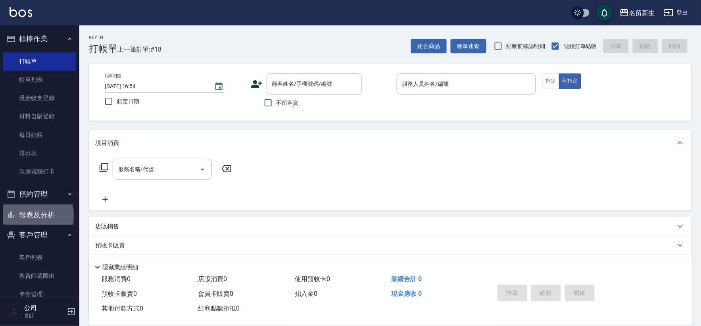
click at [10, 215] on icon "button" at bounding box center [11, 215] width 10 height 10
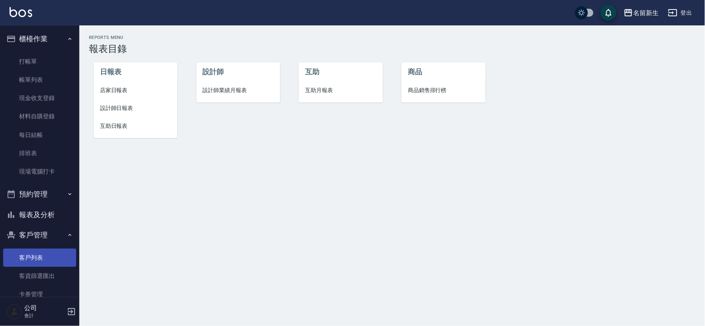
click at [23, 256] on link "客戶列表" at bounding box center [39, 257] width 73 height 18
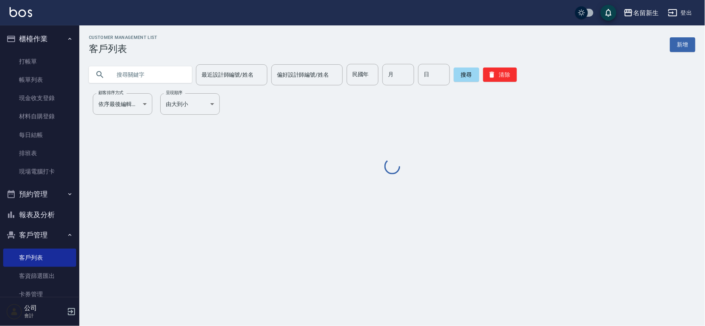
click at [127, 74] on input "text" at bounding box center [148, 74] width 75 height 21
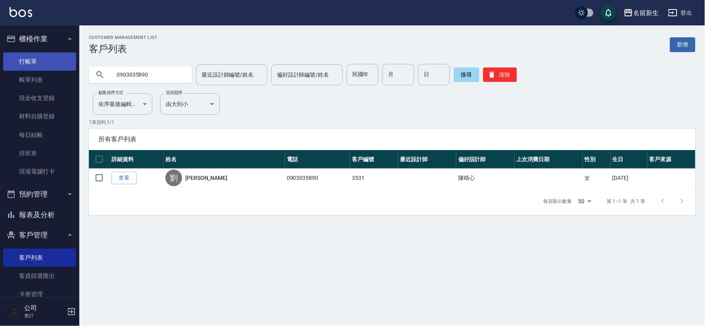
click at [54, 69] on link "打帳單" at bounding box center [39, 61] width 73 height 18
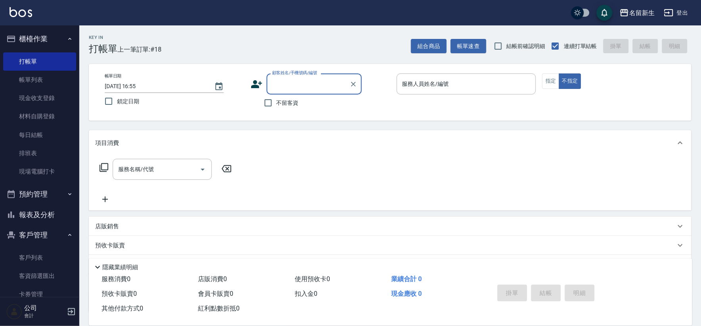
click at [257, 81] on icon at bounding box center [256, 84] width 11 height 8
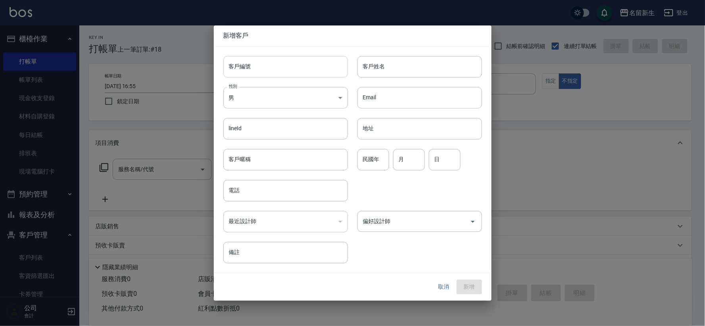
drag, startPoint x: 257, startPoint y: 81, endPoint x: 266, endPoint y: 73, distance: 12.6
click at [266, 73] on input "客戶編號" at bounding box center [285, 66] width 125 height 21
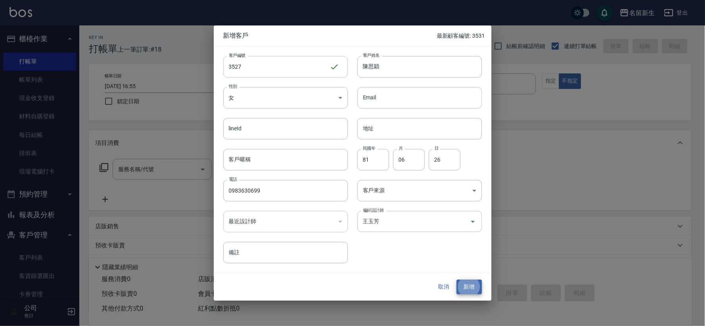
click at [457, 280] on button "新增" at bounding box center [469, 287] width 25 height 15
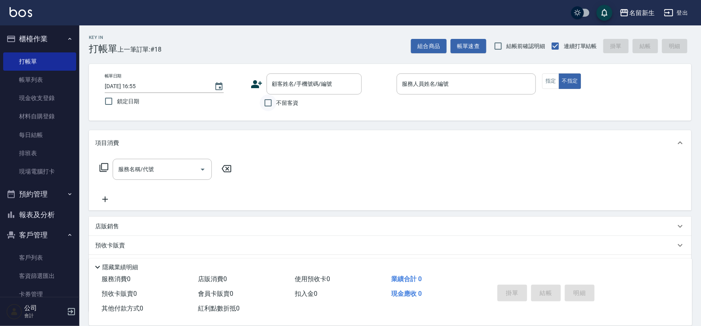
click at [273, 106] on input "不留客資" at bounding box center [268, 102] width 17 height 17
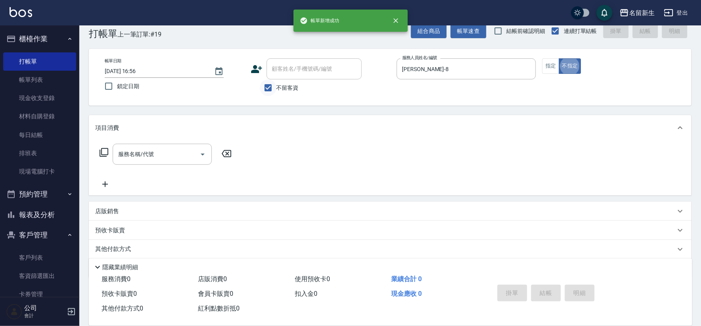
scroll to position [17, 0]
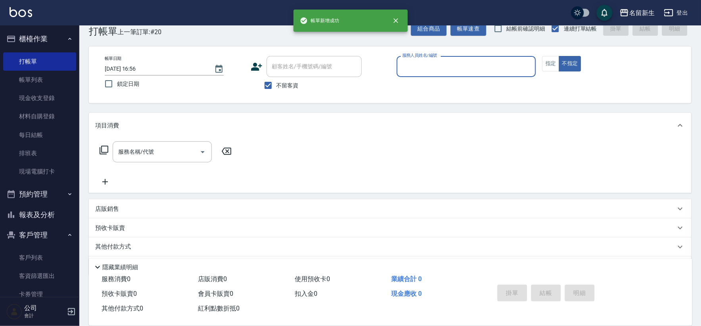
click at [20, 217] on button "報表及分析" at bounding box center [39, 214] width 73 height 21
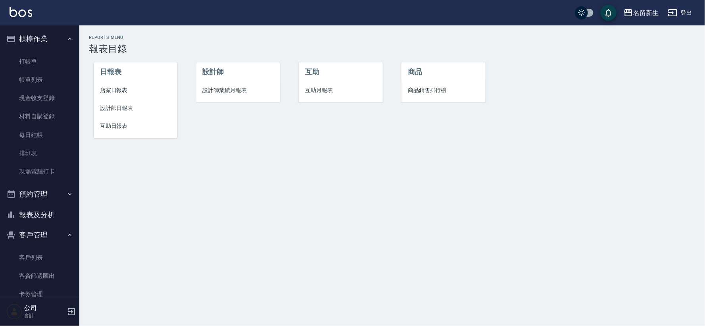
click at [205, 90] on span "設計師業績月報表" at bounding box center [238, 90] width 71 height 8
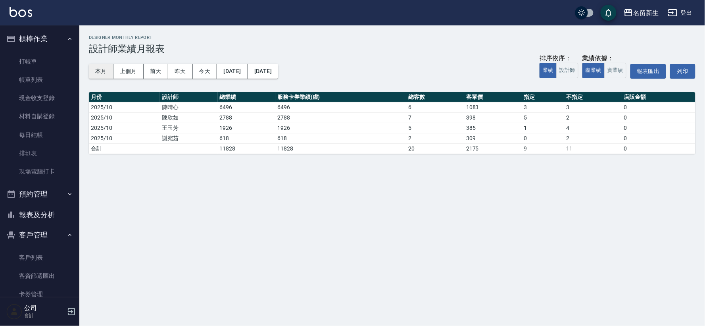
click at [98, 72] on button "本月" at bounding box center [101, 71] width 25 height 15
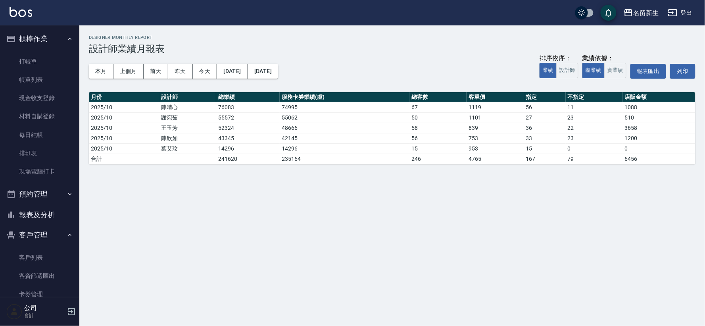
click at [40, 211] on button "報表及分析" at bounding box center [39, 214] width 73 height 21
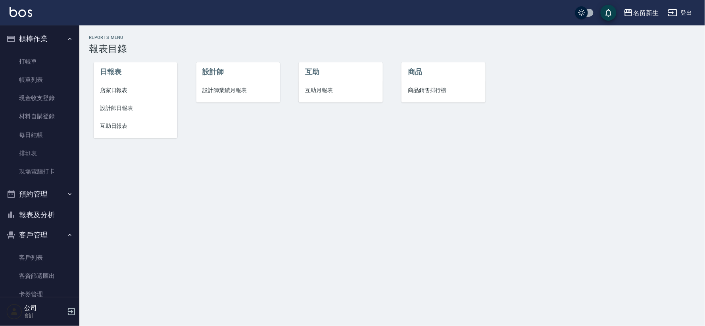
click at [112, 105] on span "設計師日報表" at bounding box center [135, 108] width 71 height 8
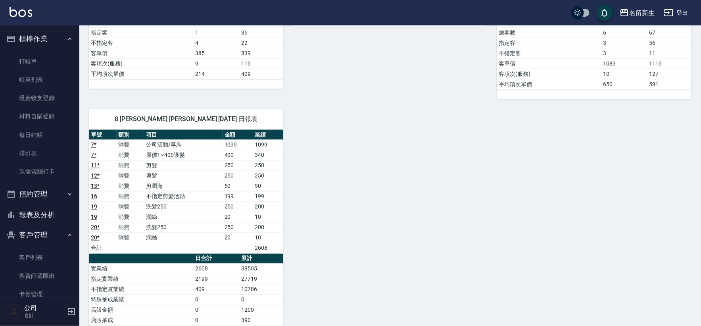
scroll to position [352, 0]
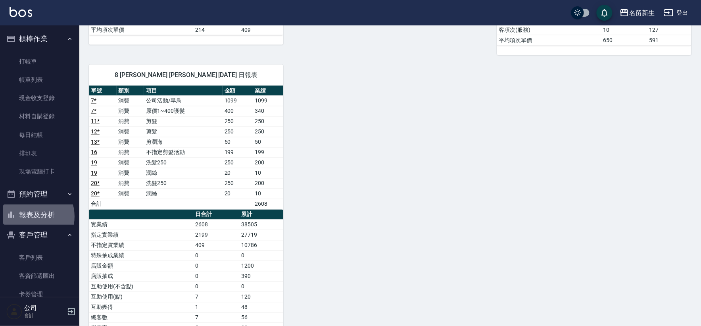
click at [29, 217] on button "報表及分析" at bounding box center [39, 214] width 73 height 21
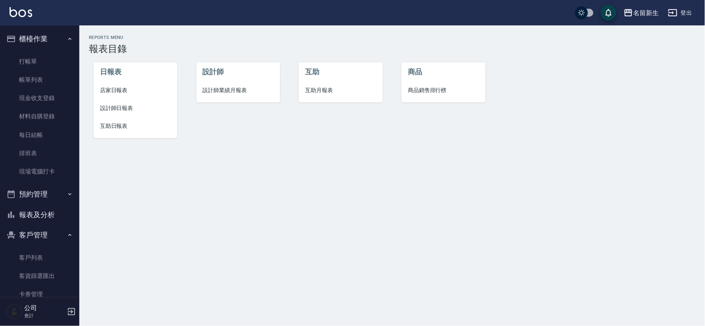
click at [227, 90] on span "設計師業績月報表" at bounding box center [238, 90] width 71 height 8
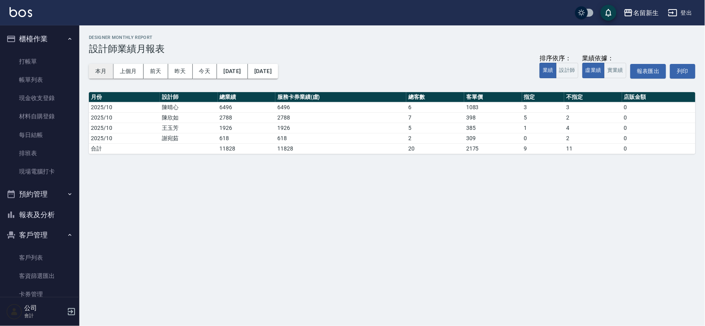
click at [94, 71] on button "本月" at bounding box center [101, 71] width 25 height 15
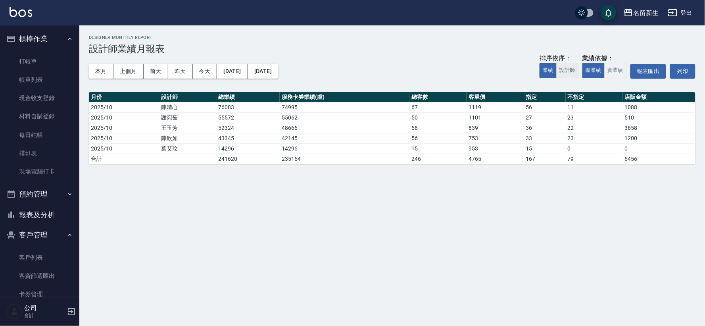
click at [568, 74] on button "設計師" at bounding box center [567, 70] width 22 height 15
click at [550, 73] on button "業績" at bounding box center [547, 70] width 17 height 15
click at [615, 73] on button "實業績" at bounding box center [615, 70] width 22 height 15
click at [593, 73] on button "虛業績" at bounding box center [593, 70] width 22 height 15
click at [43, 251] on link "客戶列表" at bounding box center [39, 257] width 73 height 18
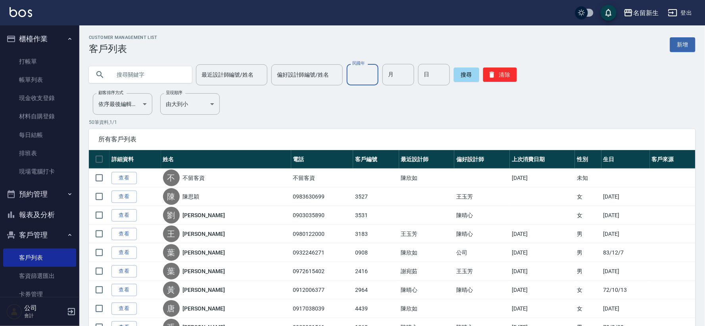
click at [359, 72] on div "民國年 民國年" at bounding box center [363, 74] width 32 height 21
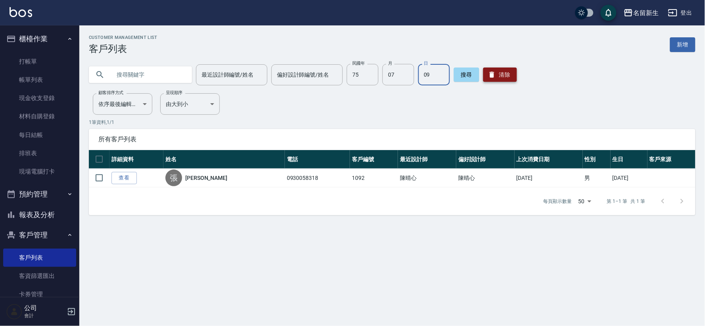
click at [498, 72] on button "清除" at bounding box center [500, 74] width 34 height 14
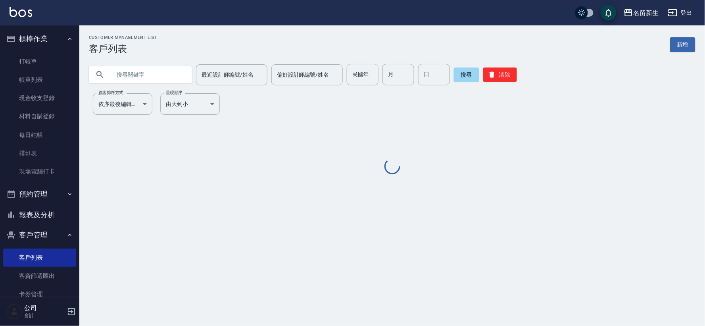
click at [169, 77] on input "text" at bounding box center [148, 74] width 75 height 21
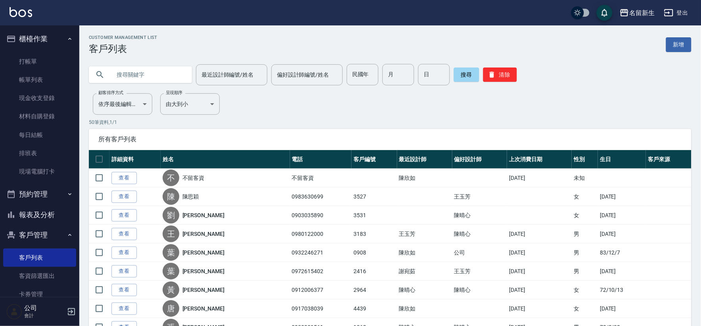
click at [168, 77] on input "text" at bounding box center [148, 74] width 75 height 21
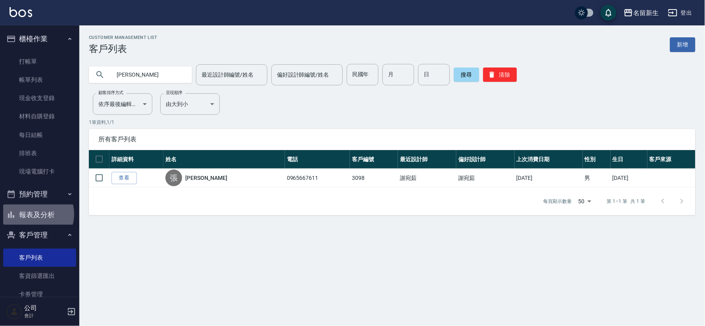
click at [34, 214] on button "報表及分析" at bounding box center [39, 214] width 73 height 21
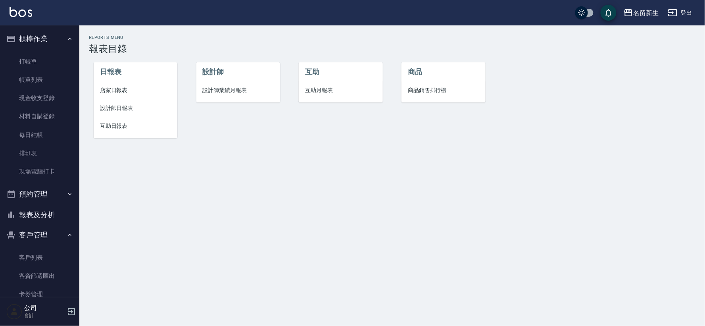
click at [117, 126] on span "互助日報表" at bounding box center [135, 126] width 71 height 8
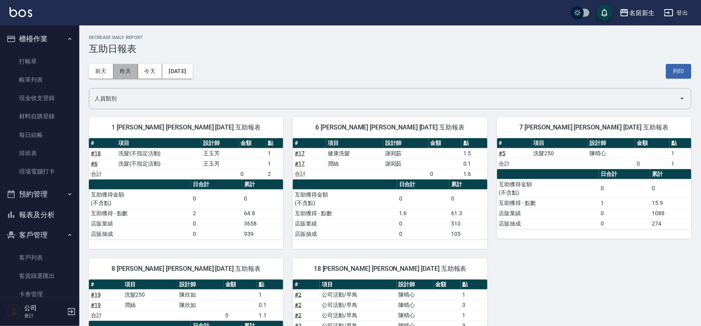
click at [122, 76] on button "昨天" at bounding box center [125, 71] width 25 height 15
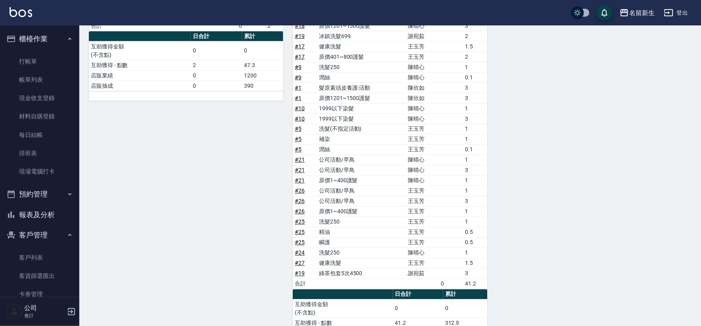
scroll to position [364, 0]
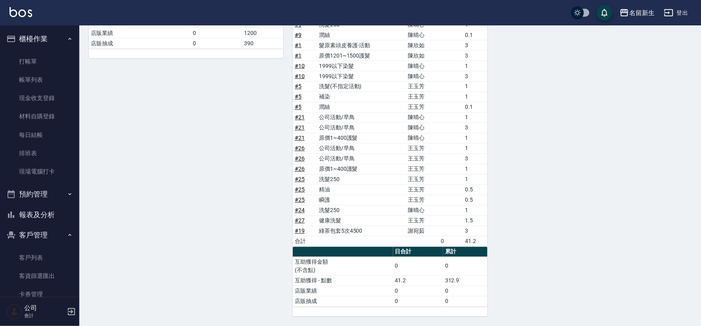
click at [499, 179] on div "1 [PERSON_NAME] [PERSON_NAME] [DATE] 互助報表 # 項目 設計師 金額 點 # 13 洗髮250 [PERSON_NAME…" at bounding box center [385, 30] width 612 height 571
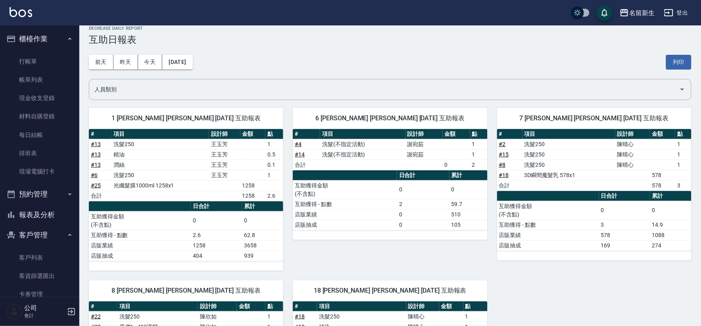
scroll to position [0, 0]
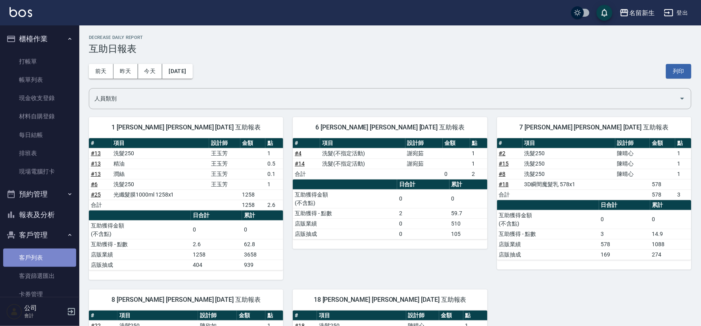
click at [43, 253] on link "客戶列表" at bounding box center [39, 257] width 73 height 18
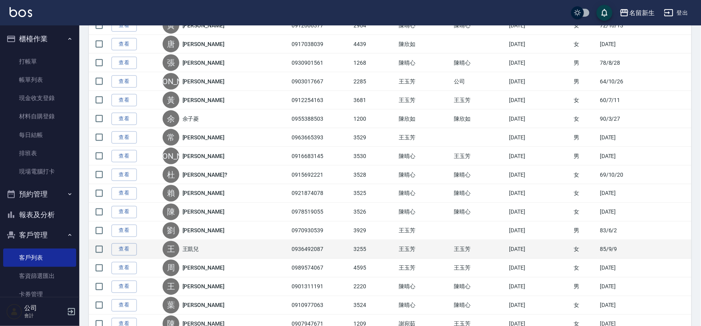
scroll to position [88, 0]
